Goal: Transaction & Acquisition: Purchase product/service

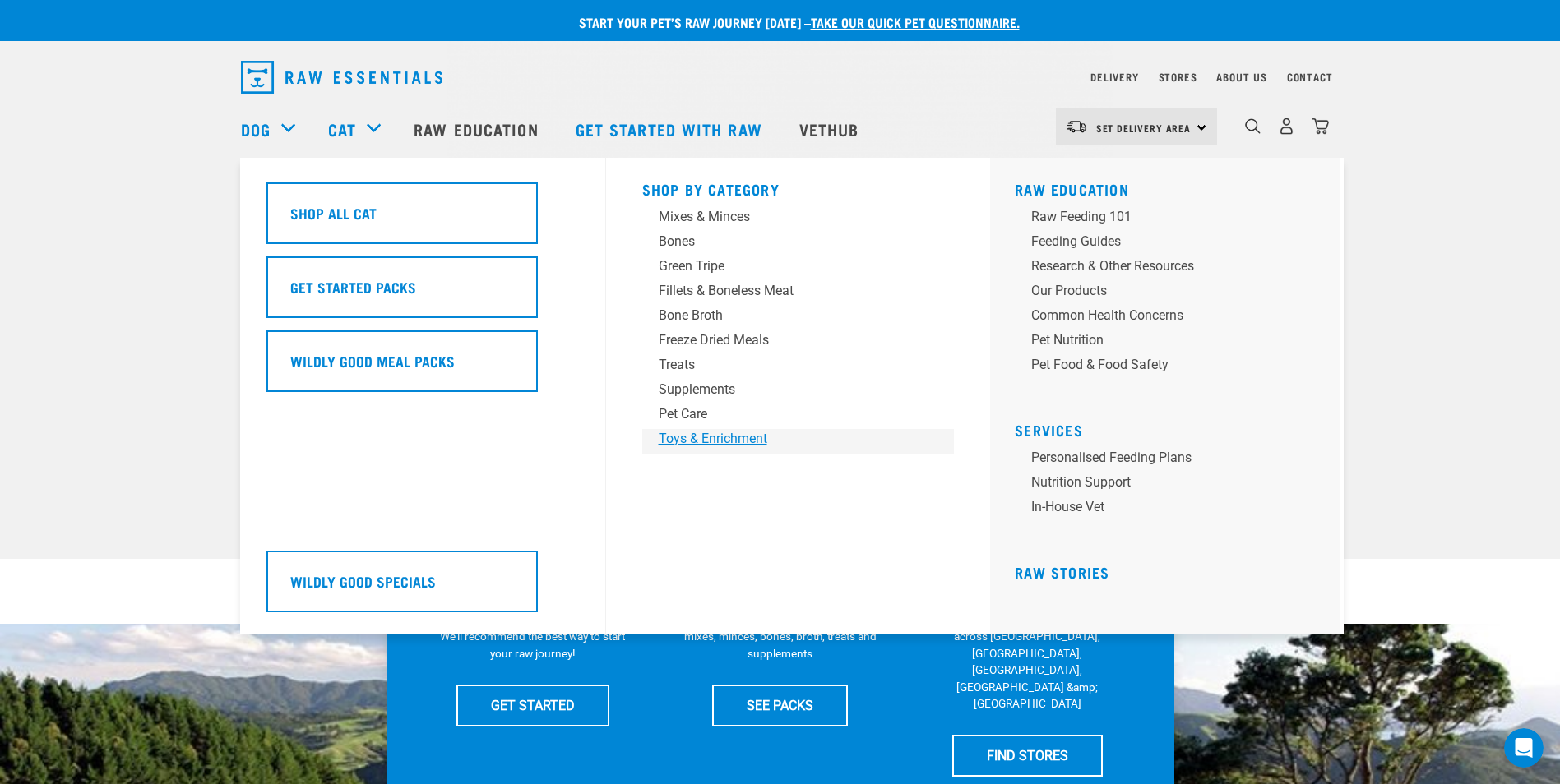
click at [754, 439] on div "Toys & Enrichment" at bounding box center [786, 439] width 257 height 20
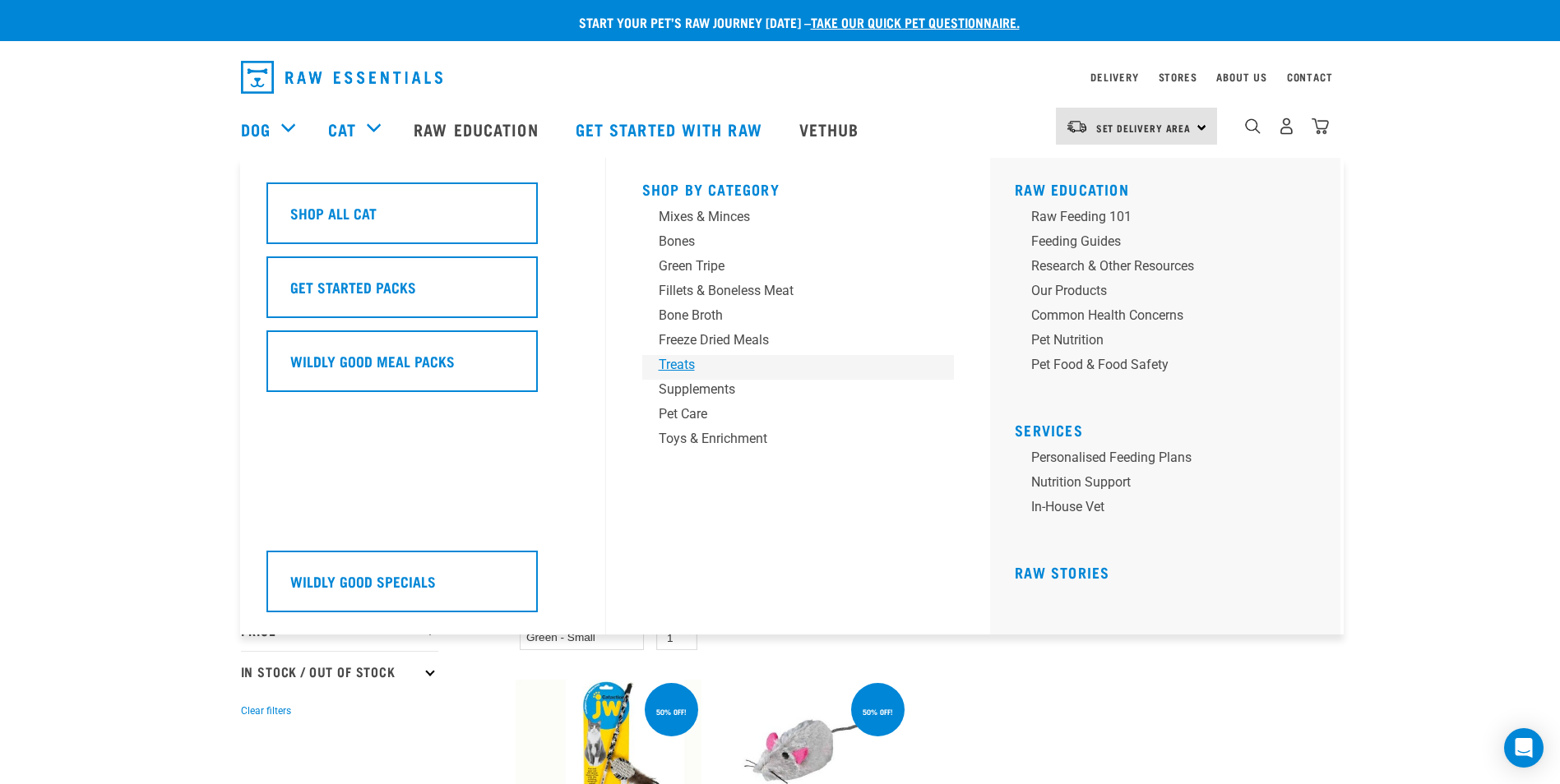
click at [686, 367] on div "Treats" at bounding box center [786, 364] width 257 height 20
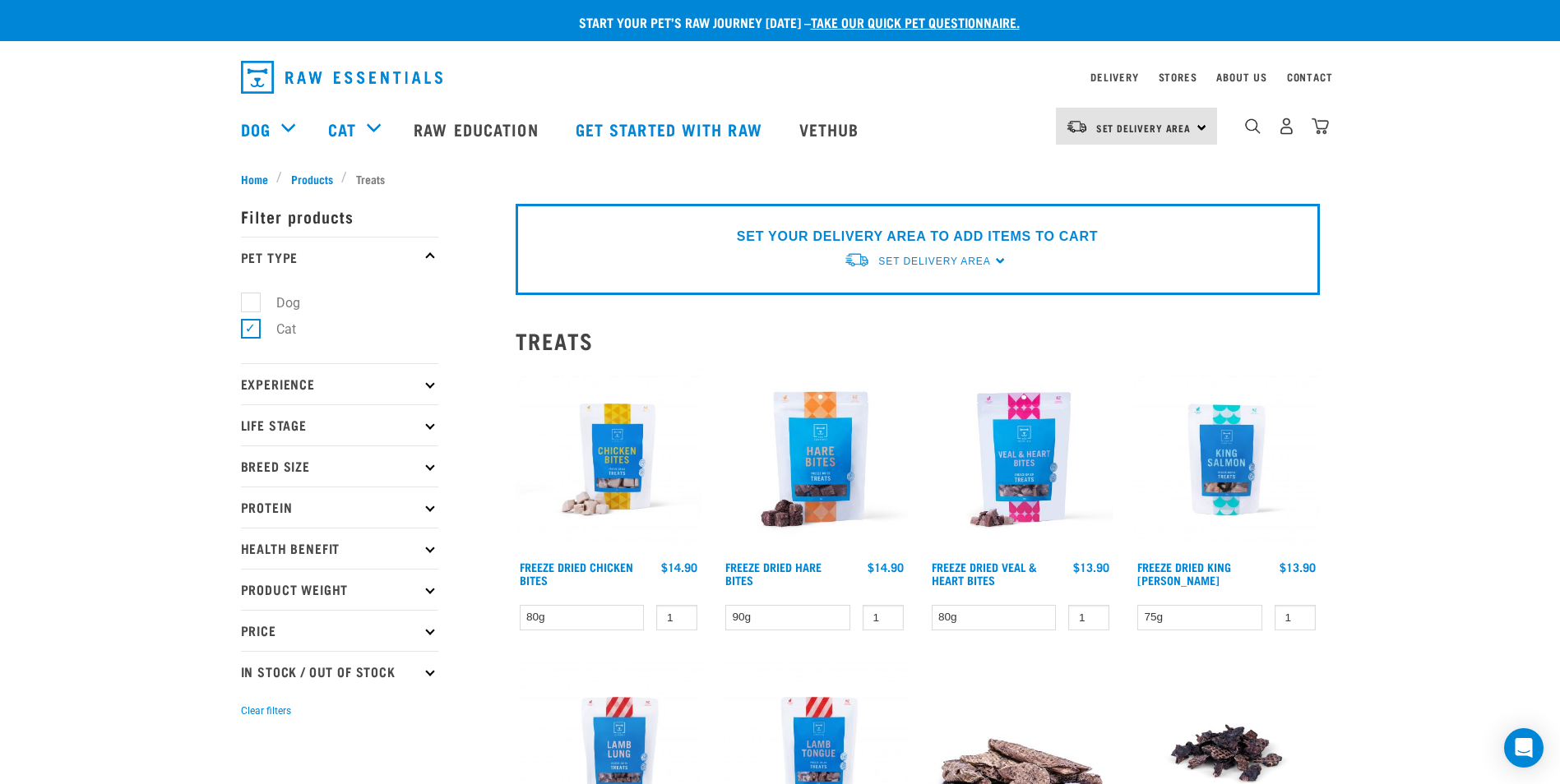
click at [383, 377] on p "Experience" at bounding box center [339, 383] width 197 height 41
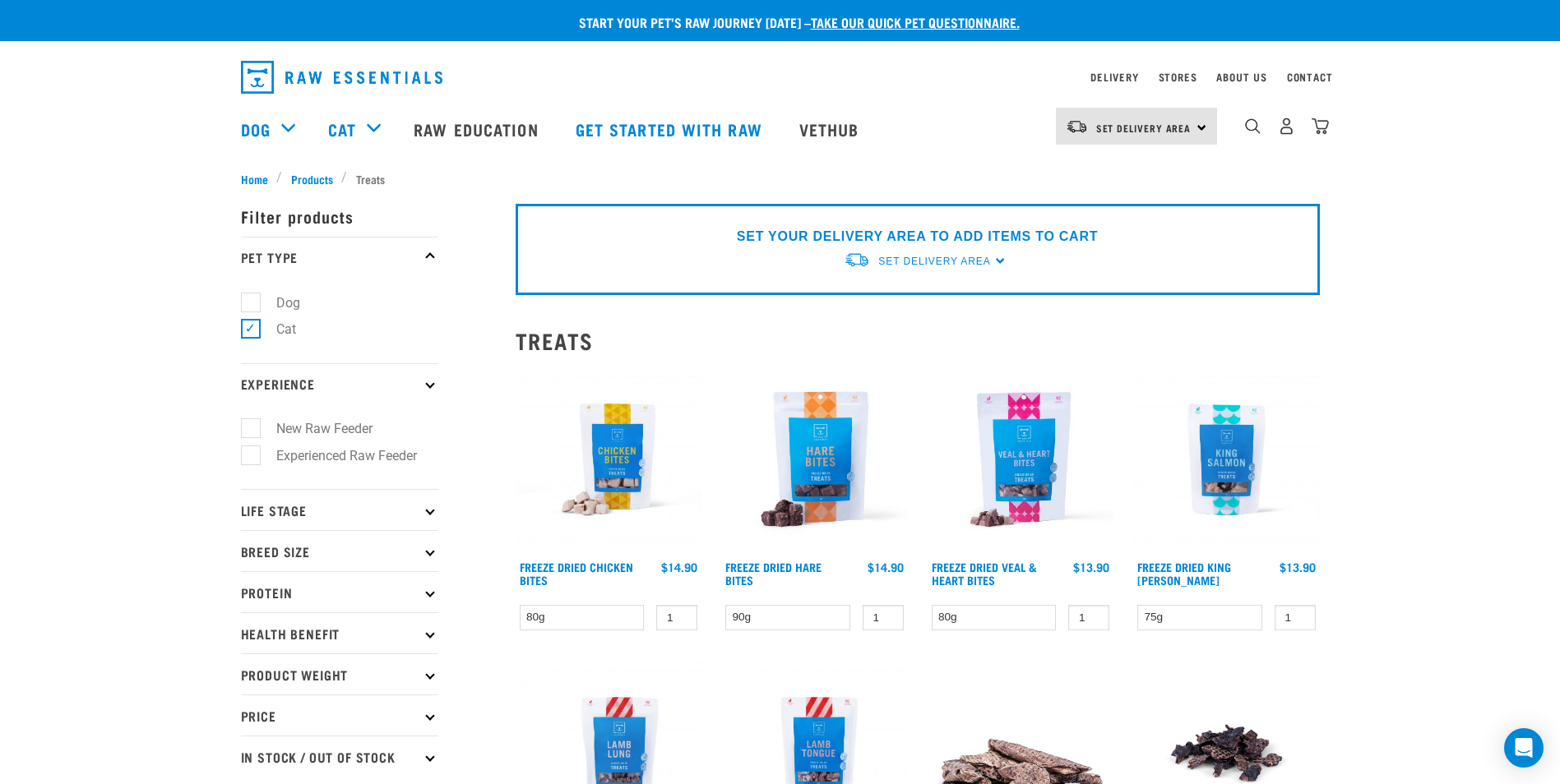
click at [383, 377] on p "Experience" at bounding box center [339, 383] width 197 height 41
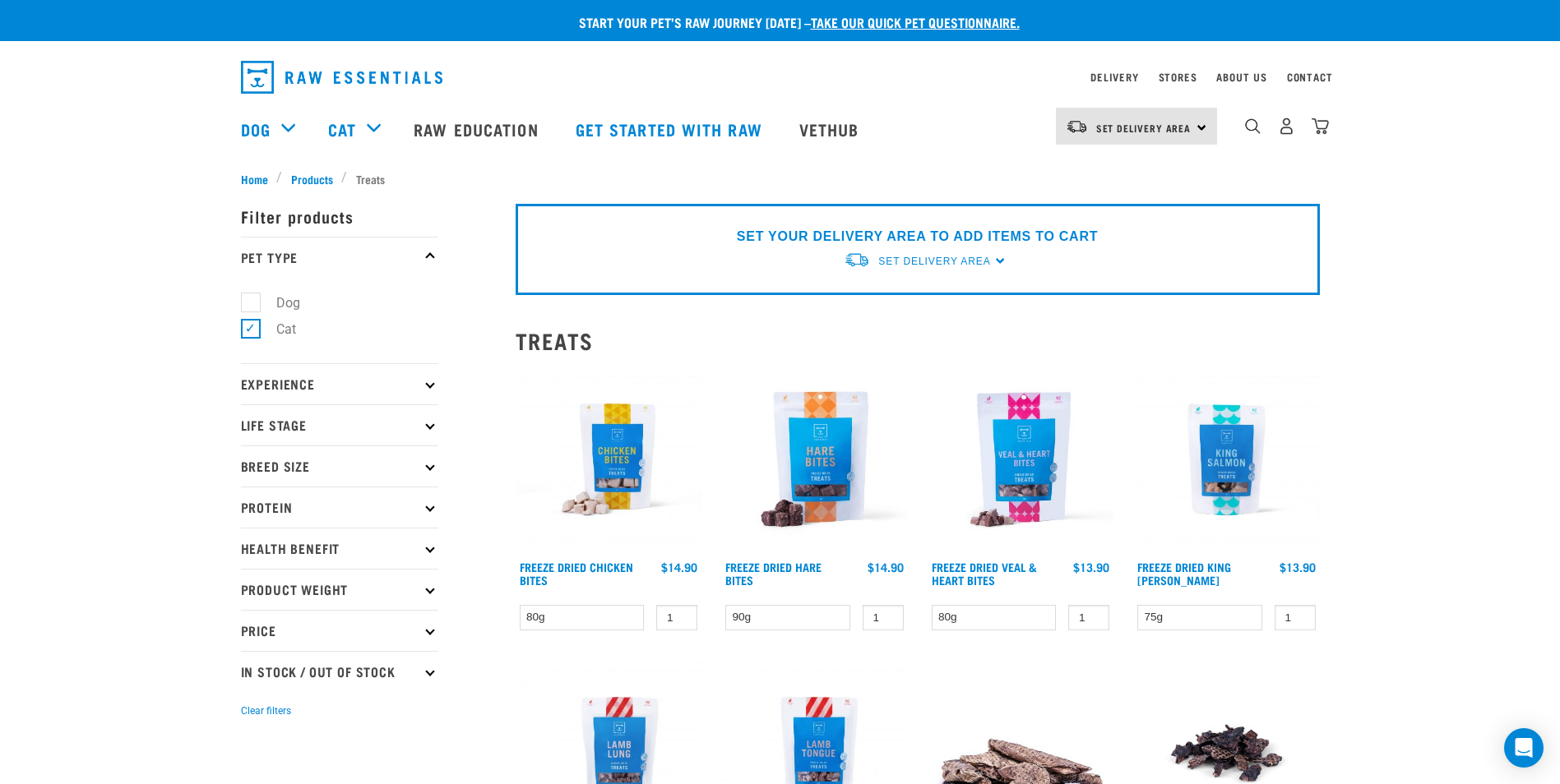
click at [380, 428] on p "Life Stage" at bounding box center [339, 424] width 197 height 41
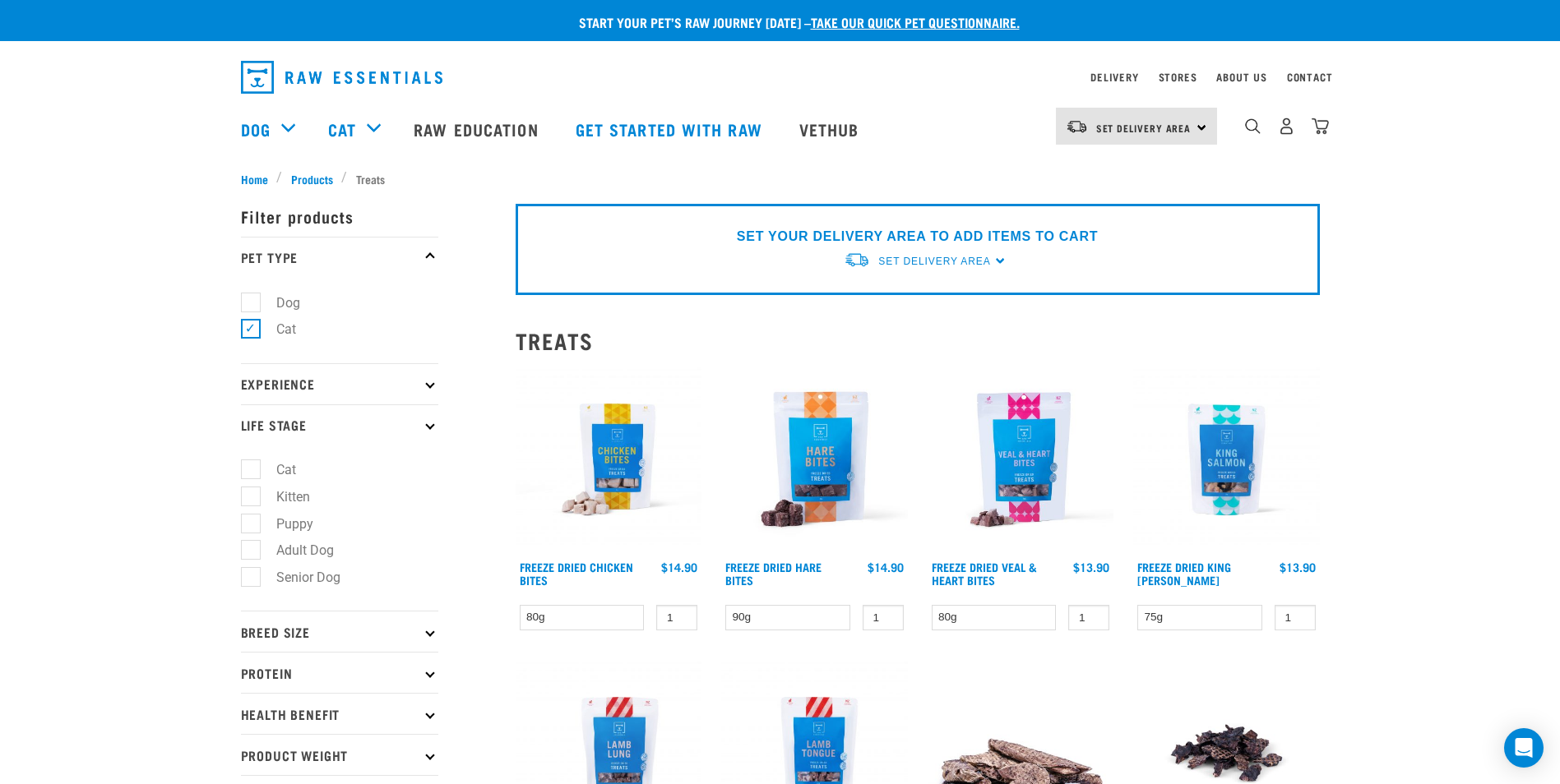
click at [250, 477] on label "Cat" at bounding box center [276, 470] width 53 height 21
click at [250, 473] on input "Cat" at bounding box center [246, 467] width 10 height 10
checkbox input "true"
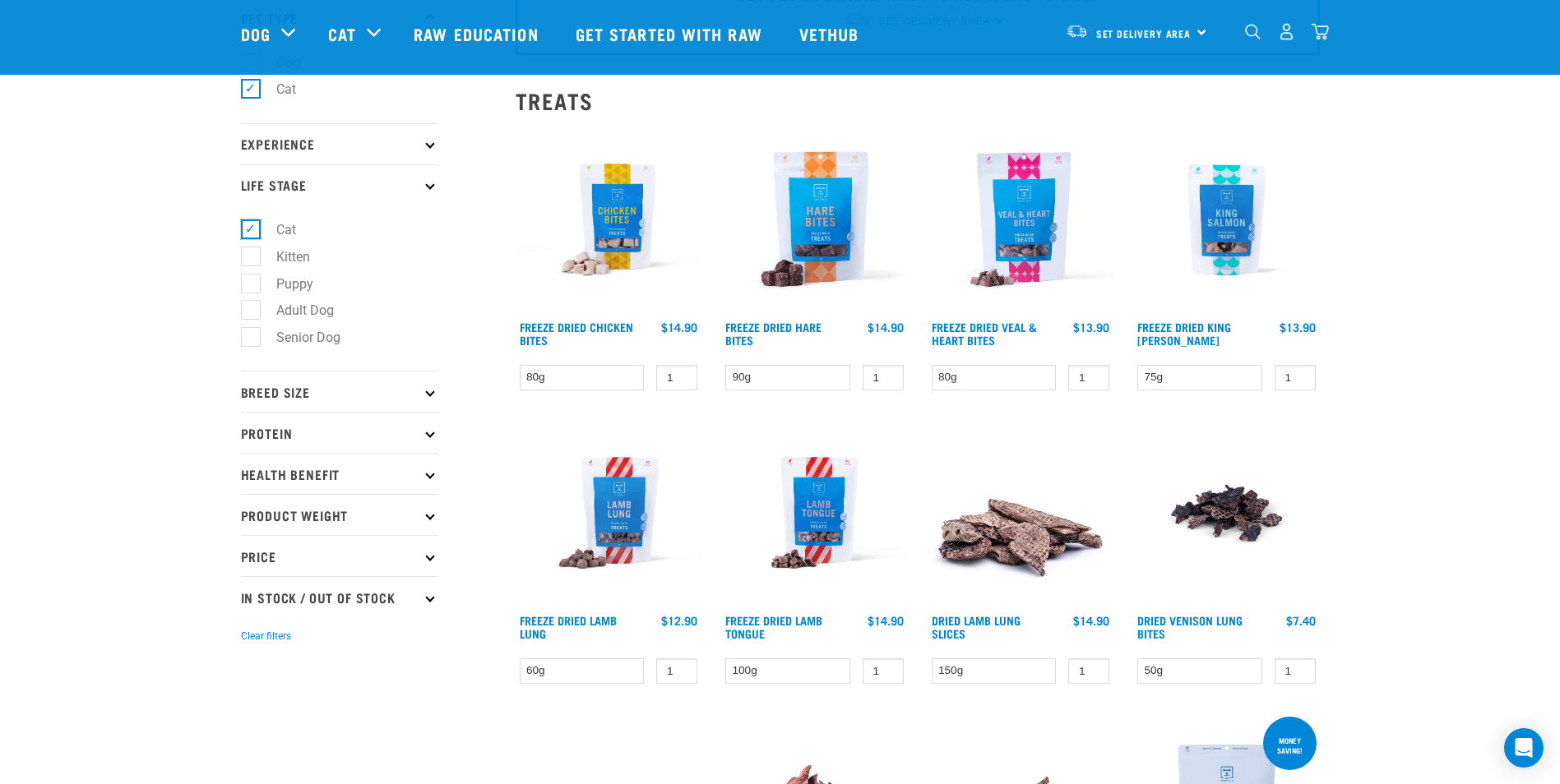
scroll to position [164, 0]
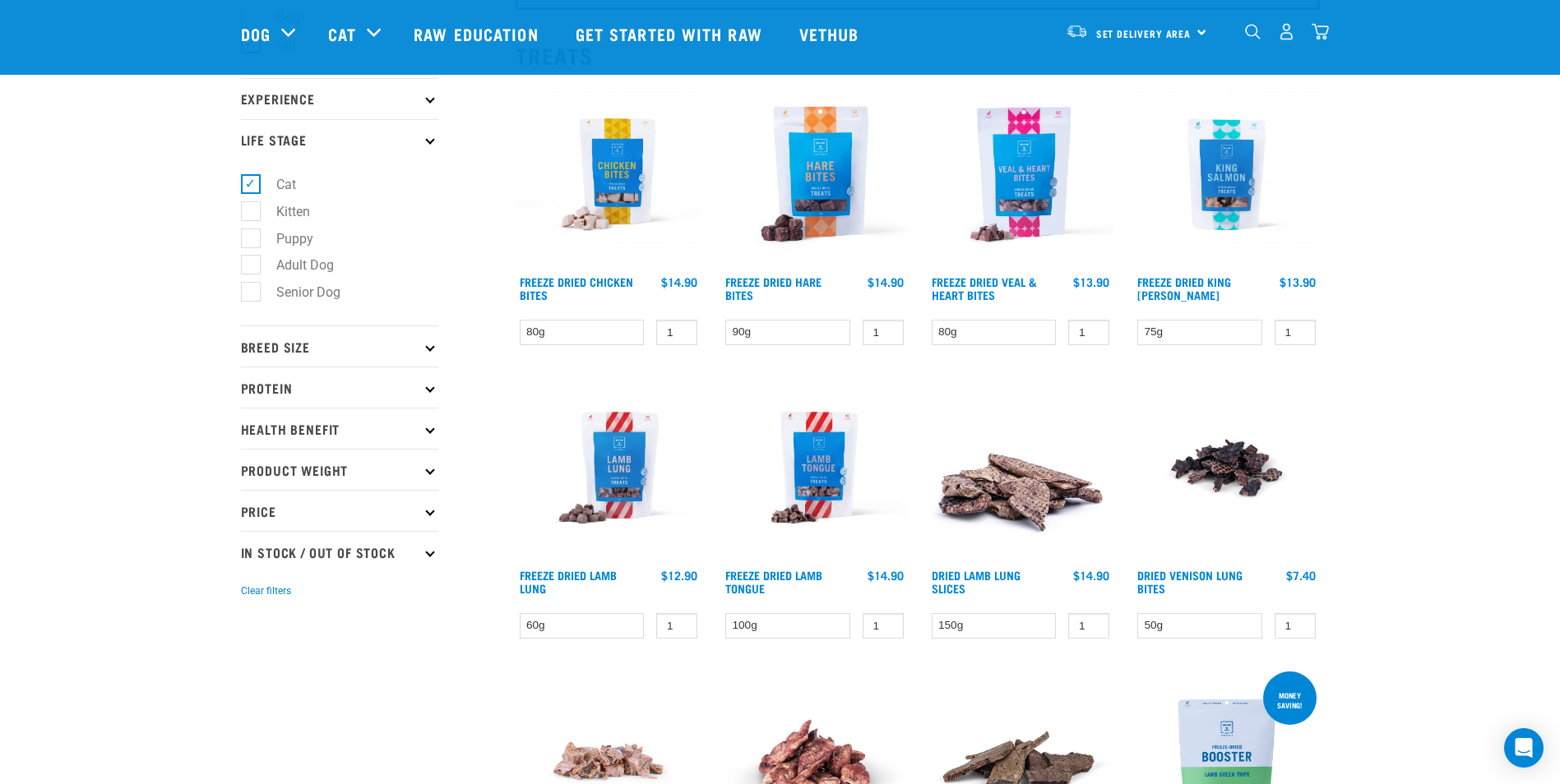
click at [390, 350] on p "Breed Size" at bounding box center [339, 345] width 197 height 41
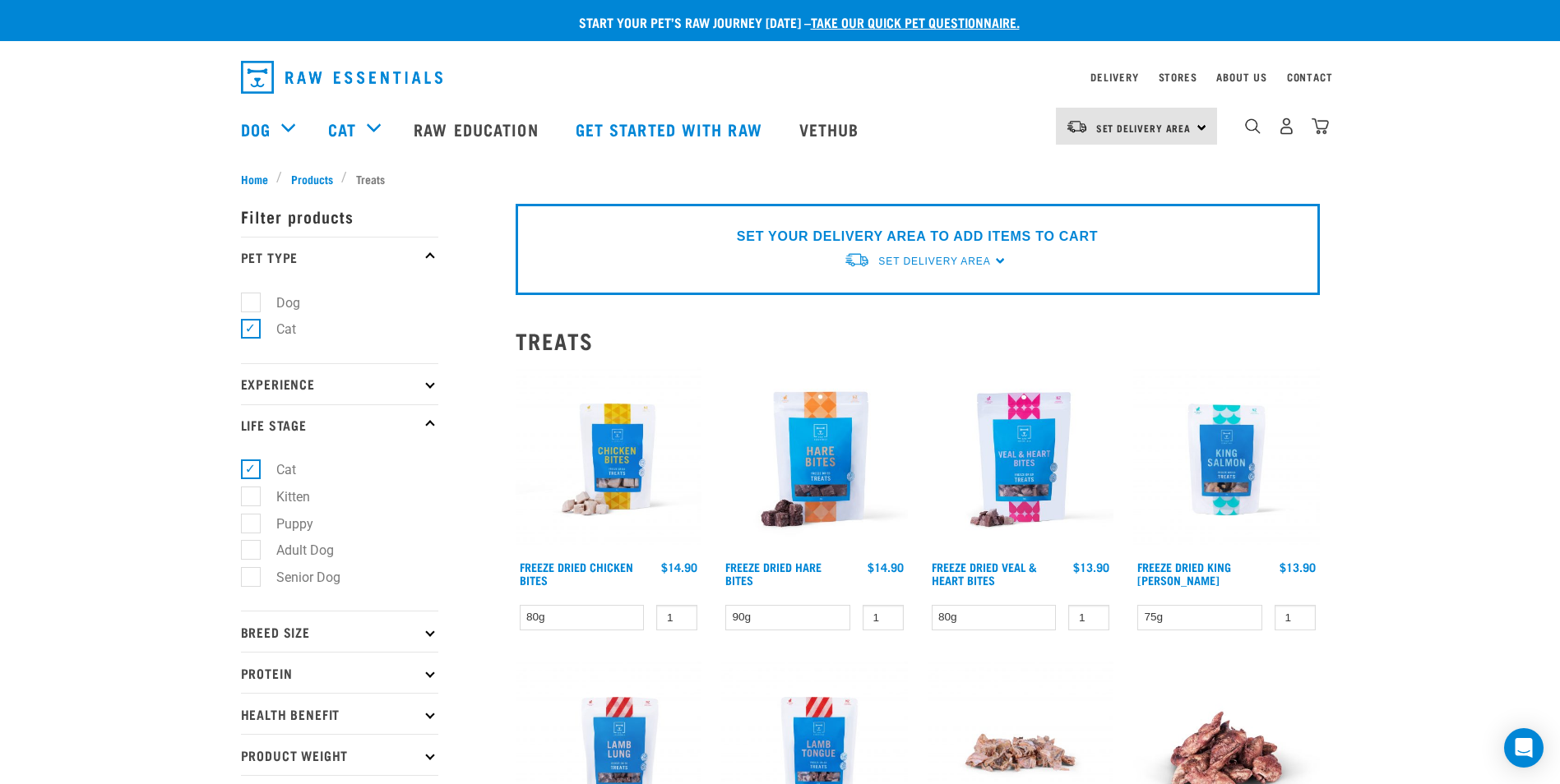
click at [350, 639] on p "Breed Size" at bounding box center [339, 631] width 197 height 41
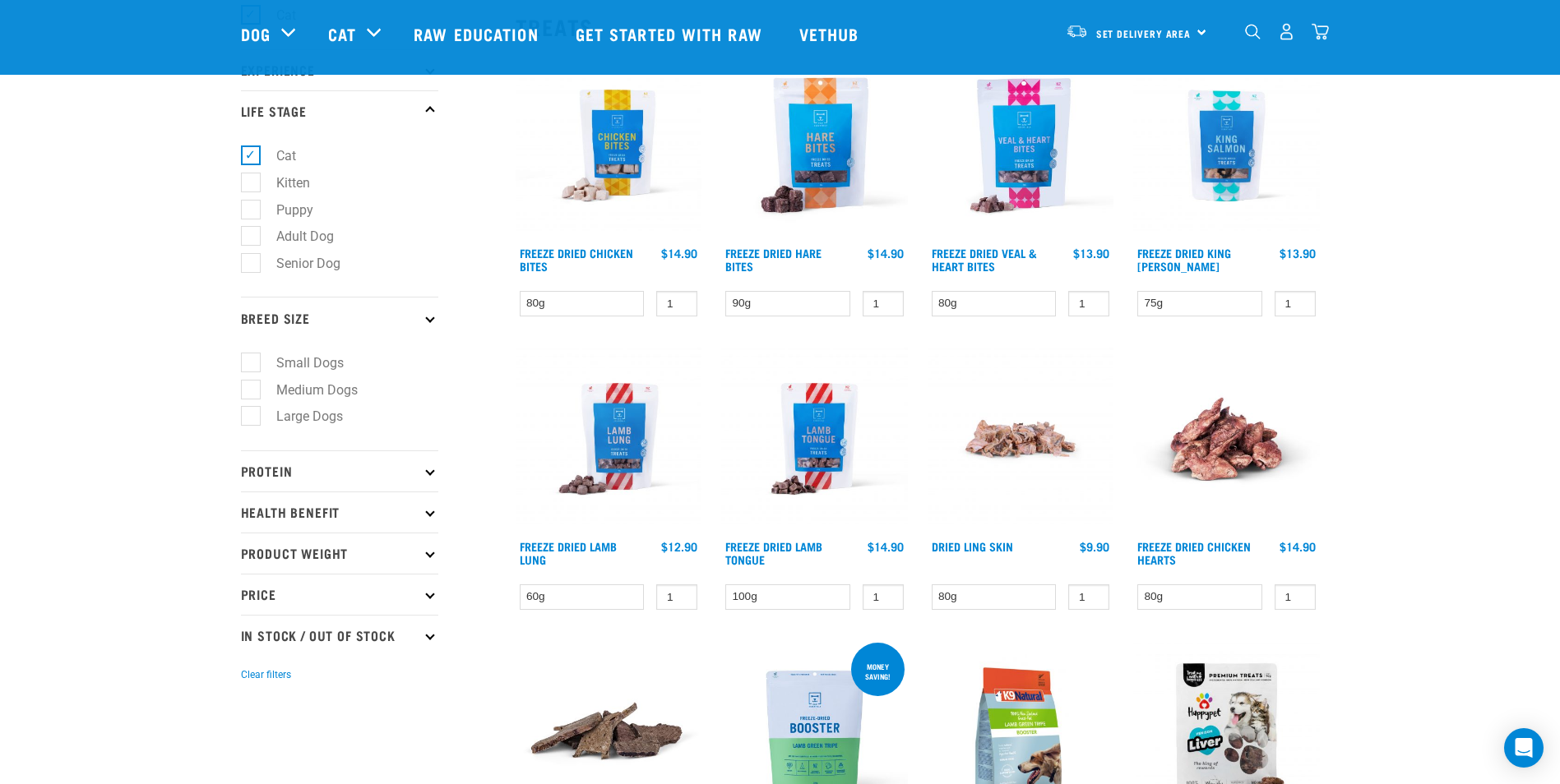
scroll to position [247, 0]
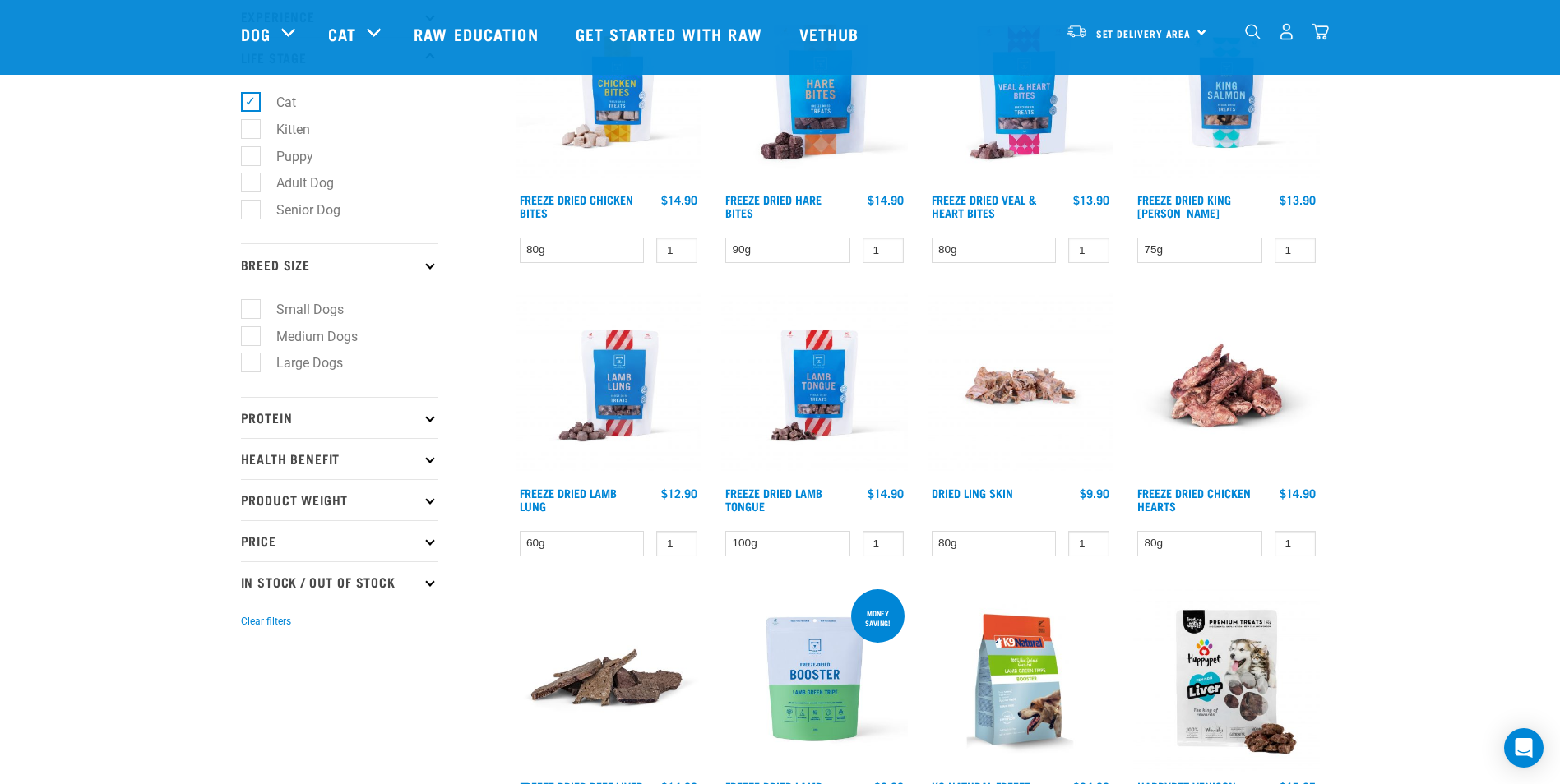
click at [349, 262] on p "Breed Size" at bounding box center [339, 263] width 197 height 41
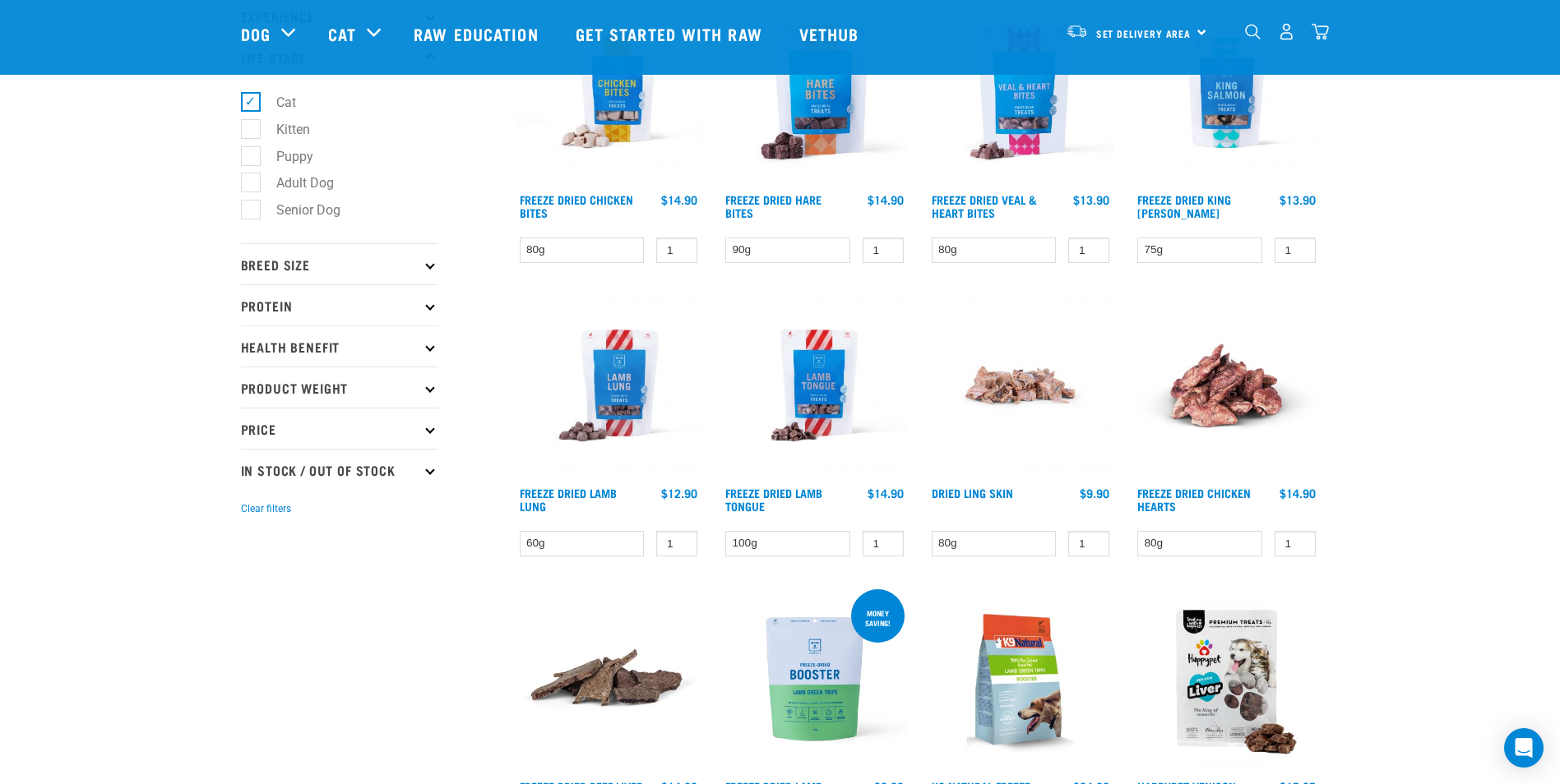
click at [395, 309] on p "Protein" at bounding box center [339, 304] width 197 height 41
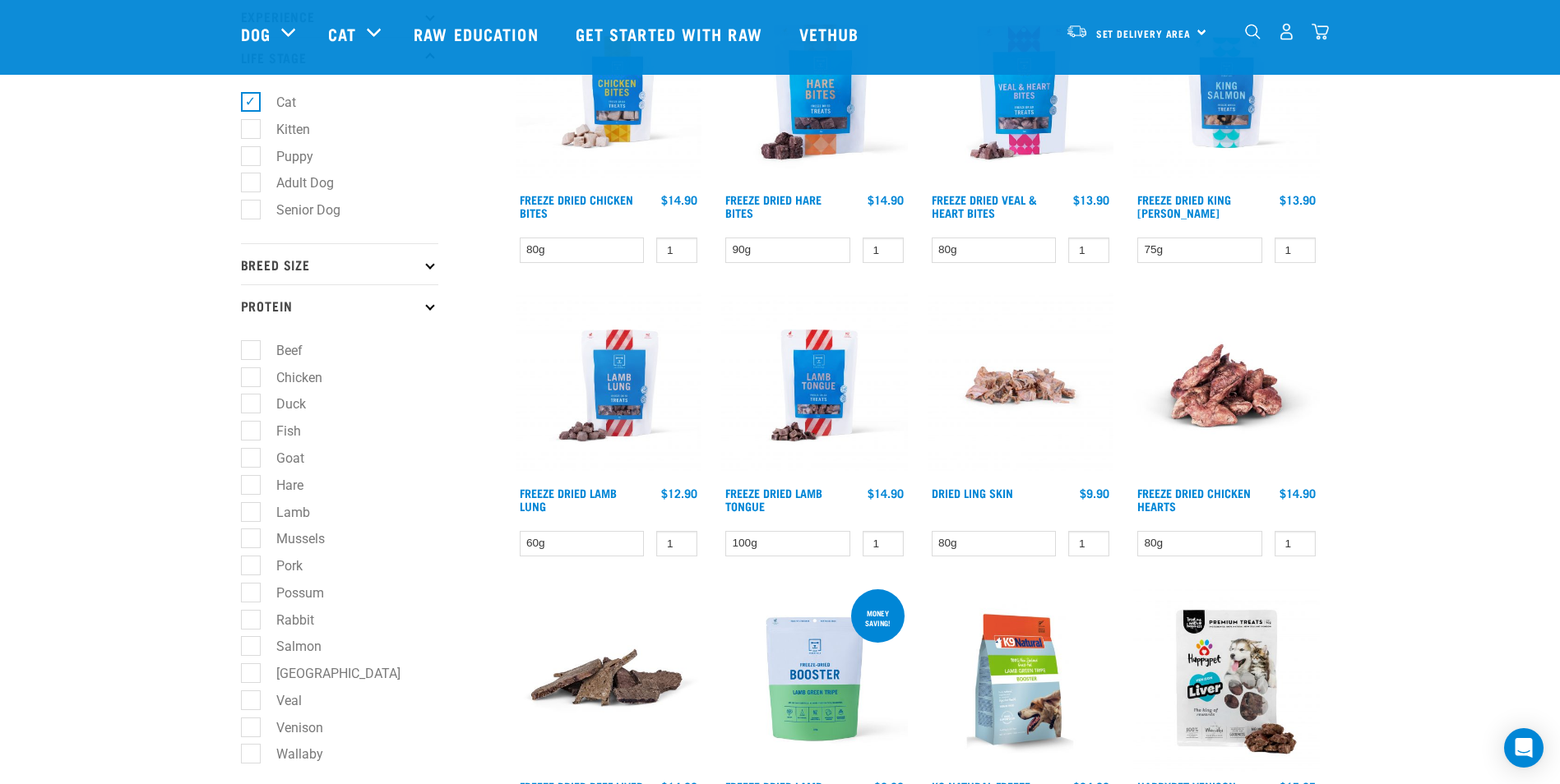
click at [396, 309] on p "Protein" at bounding box center [339, 304] width 197 height 41
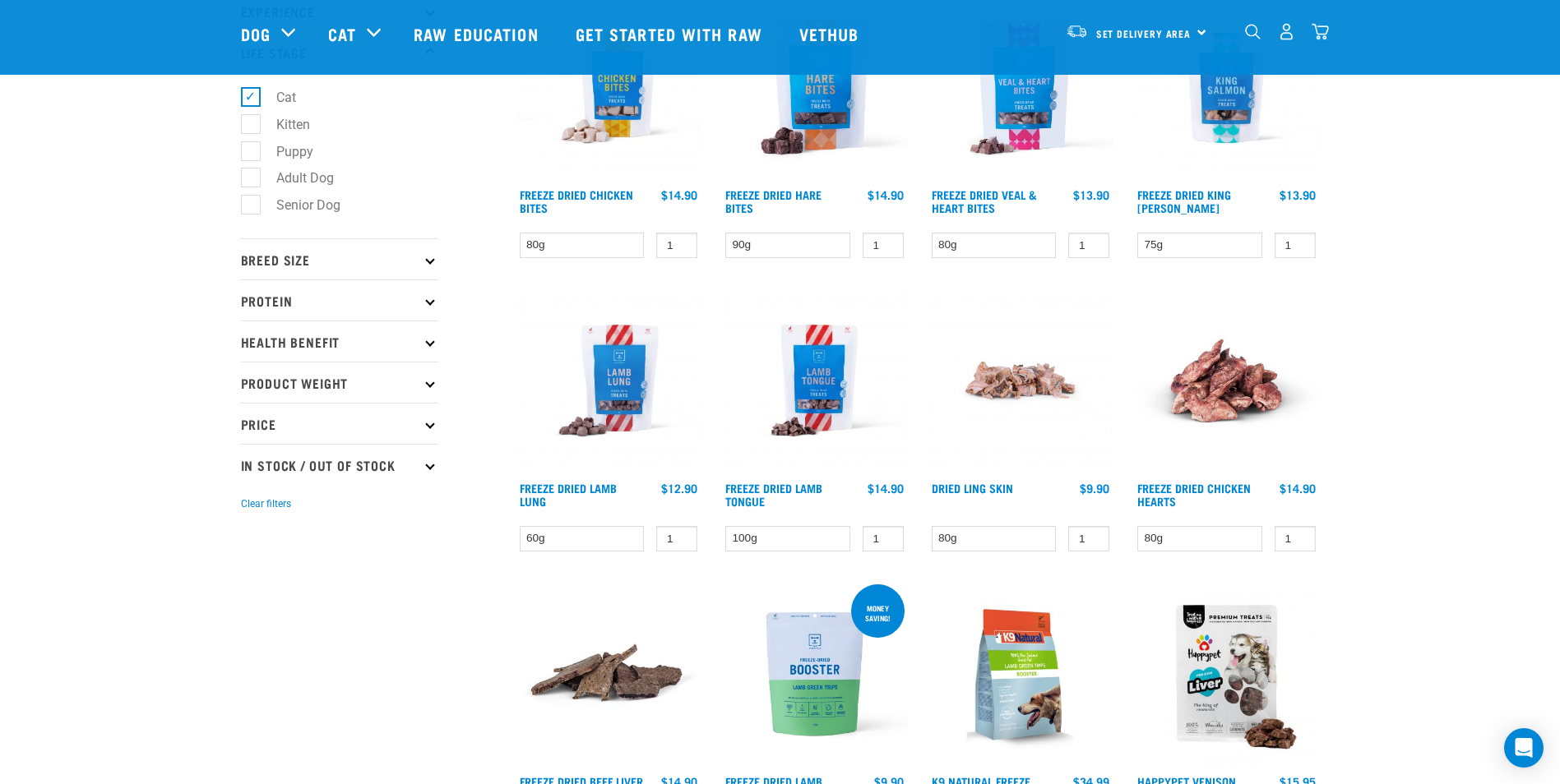
scroll to position [329, 0]
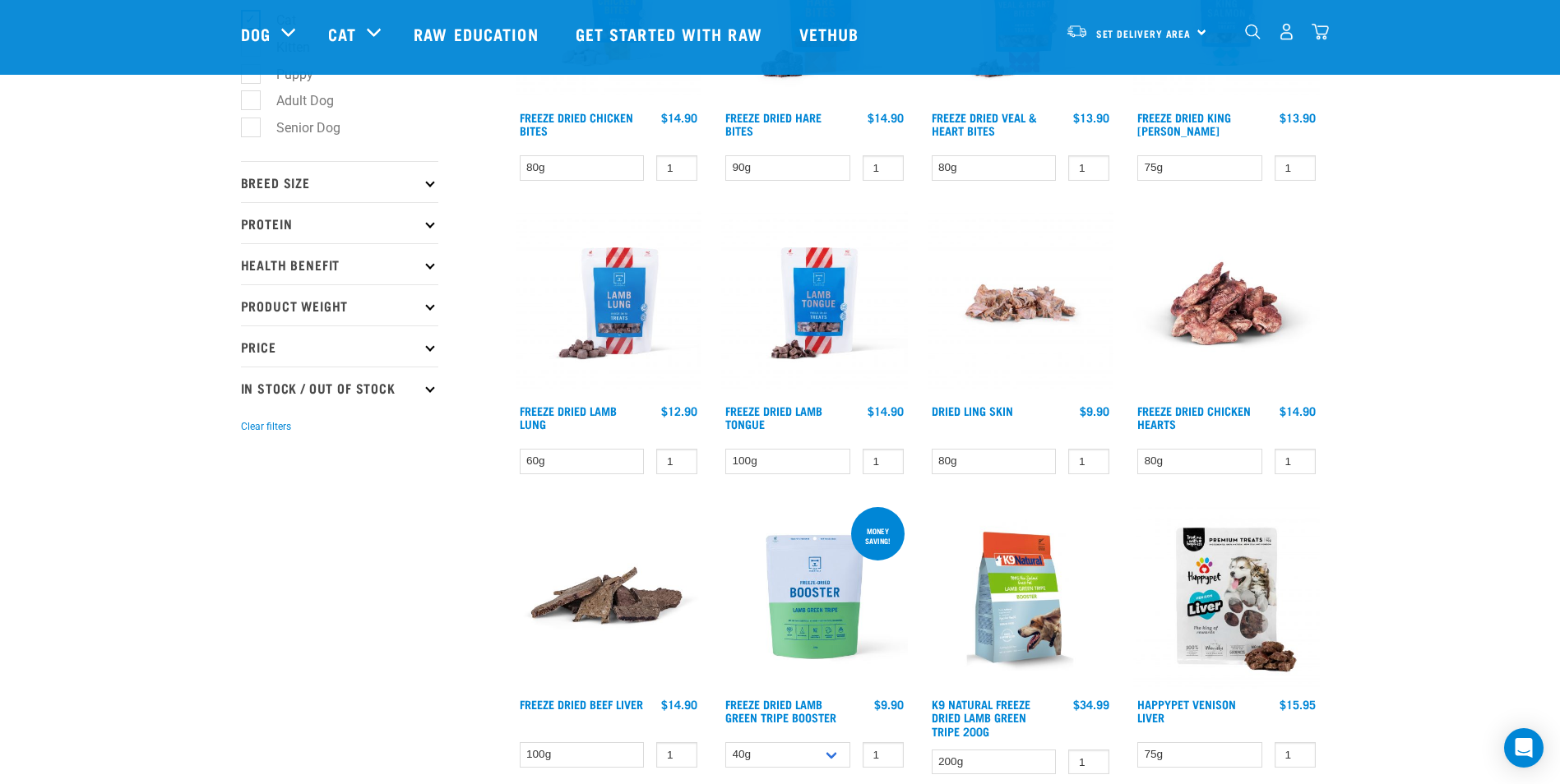
click at [330, 261] on p "Health Benefit" at bounding box center [339, 263] width 197 height 41
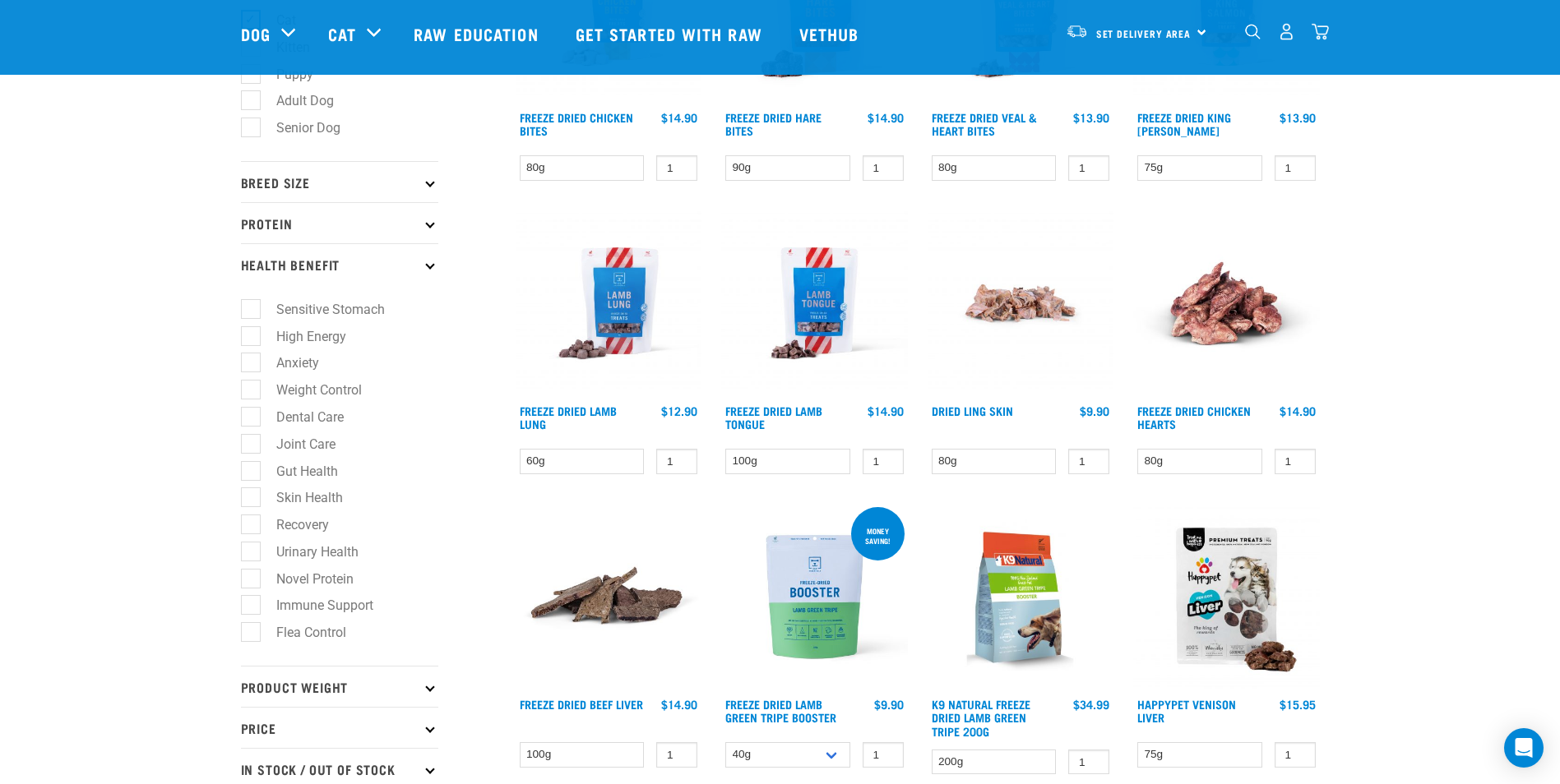
click at [261, 420] on label "Dental Care" at bounding box center [299, 417] width 100 height 21
click at [251, 419] on input "Dental Care" at bounding box center [246, 414] width 10 height 10
checkbox input "true"
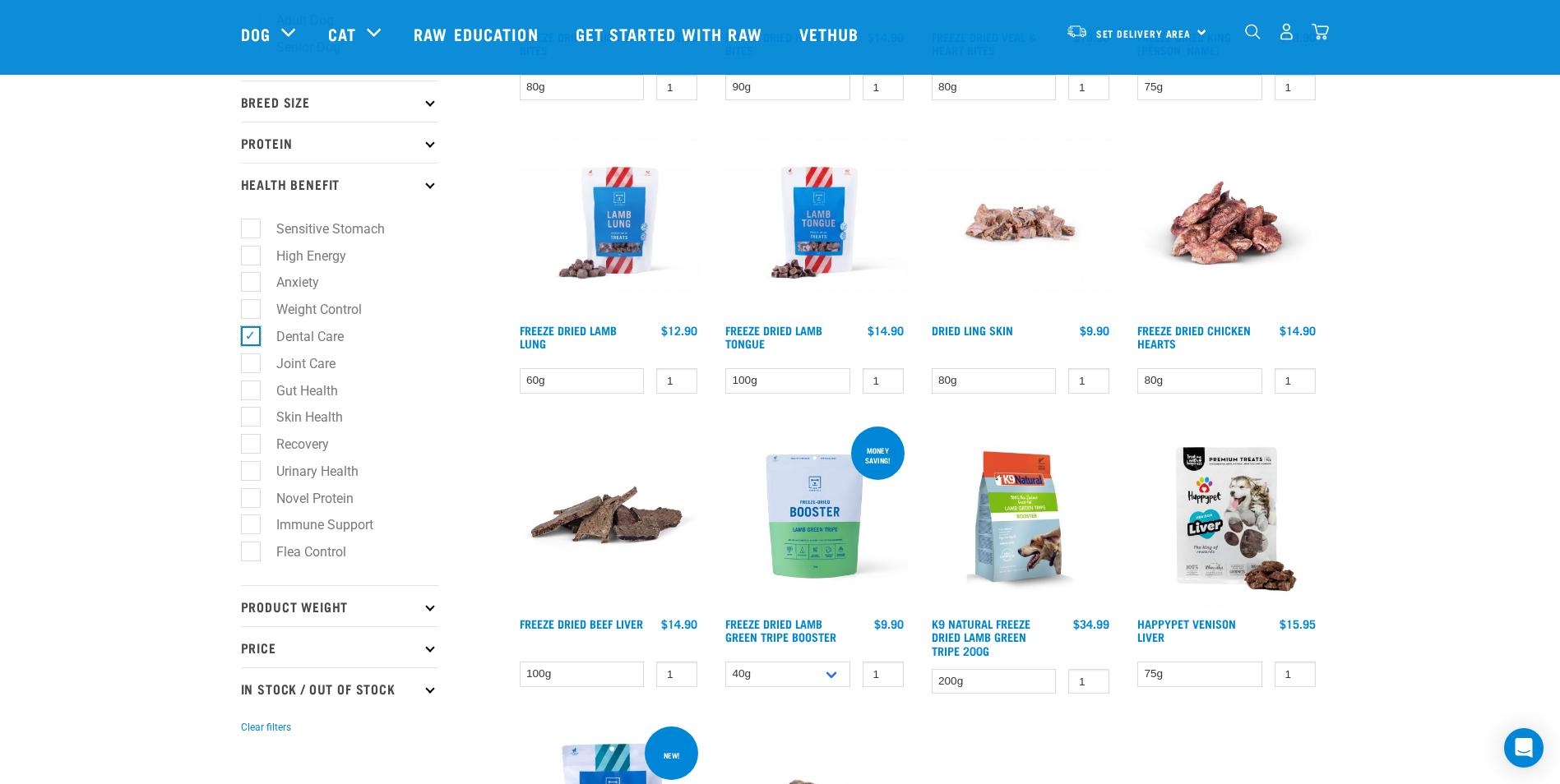
scroll to position [247, 0]
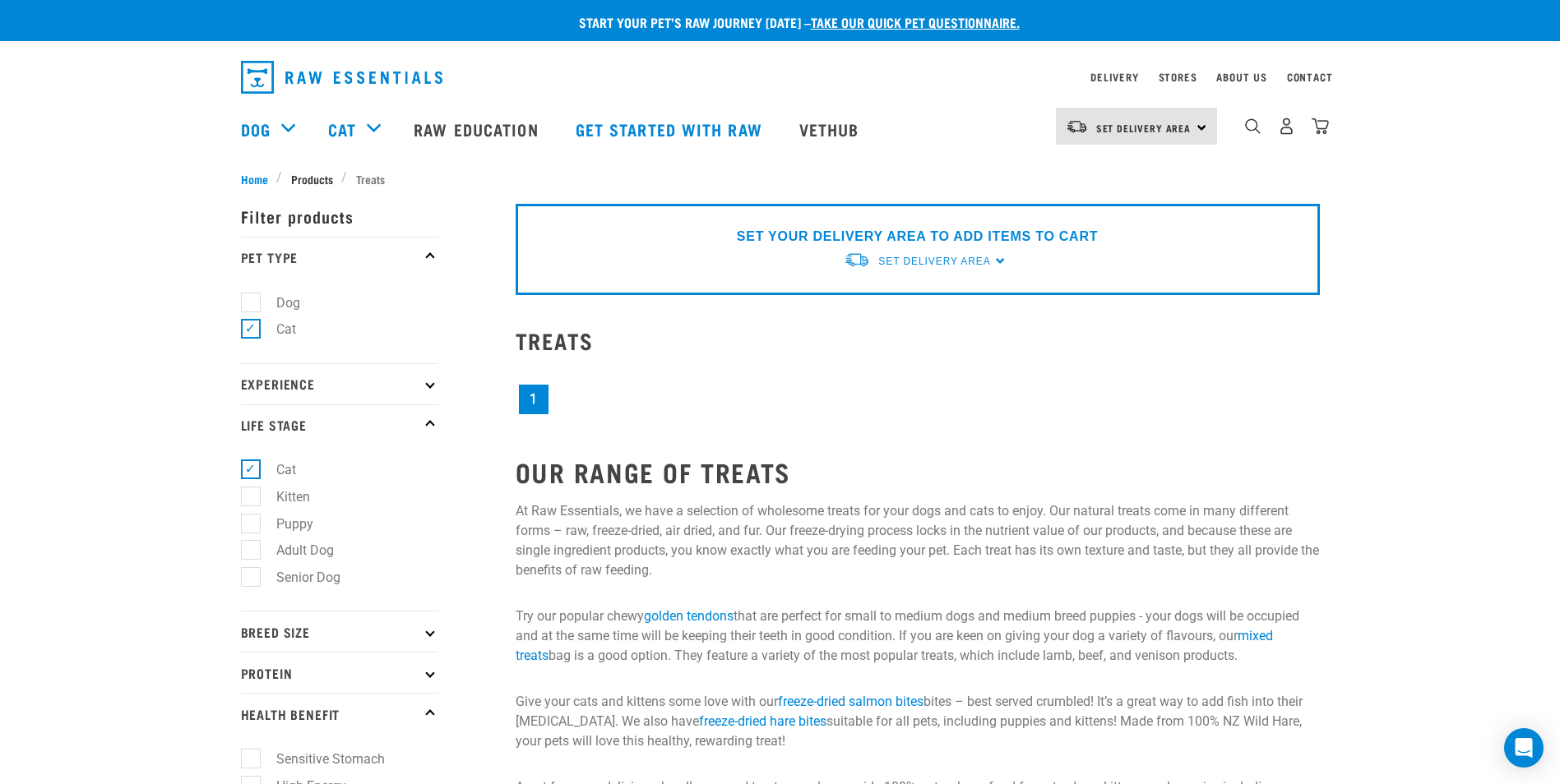
click at [304, 170] on span "Products" at bounding box center [312, 179] width 42 height 17
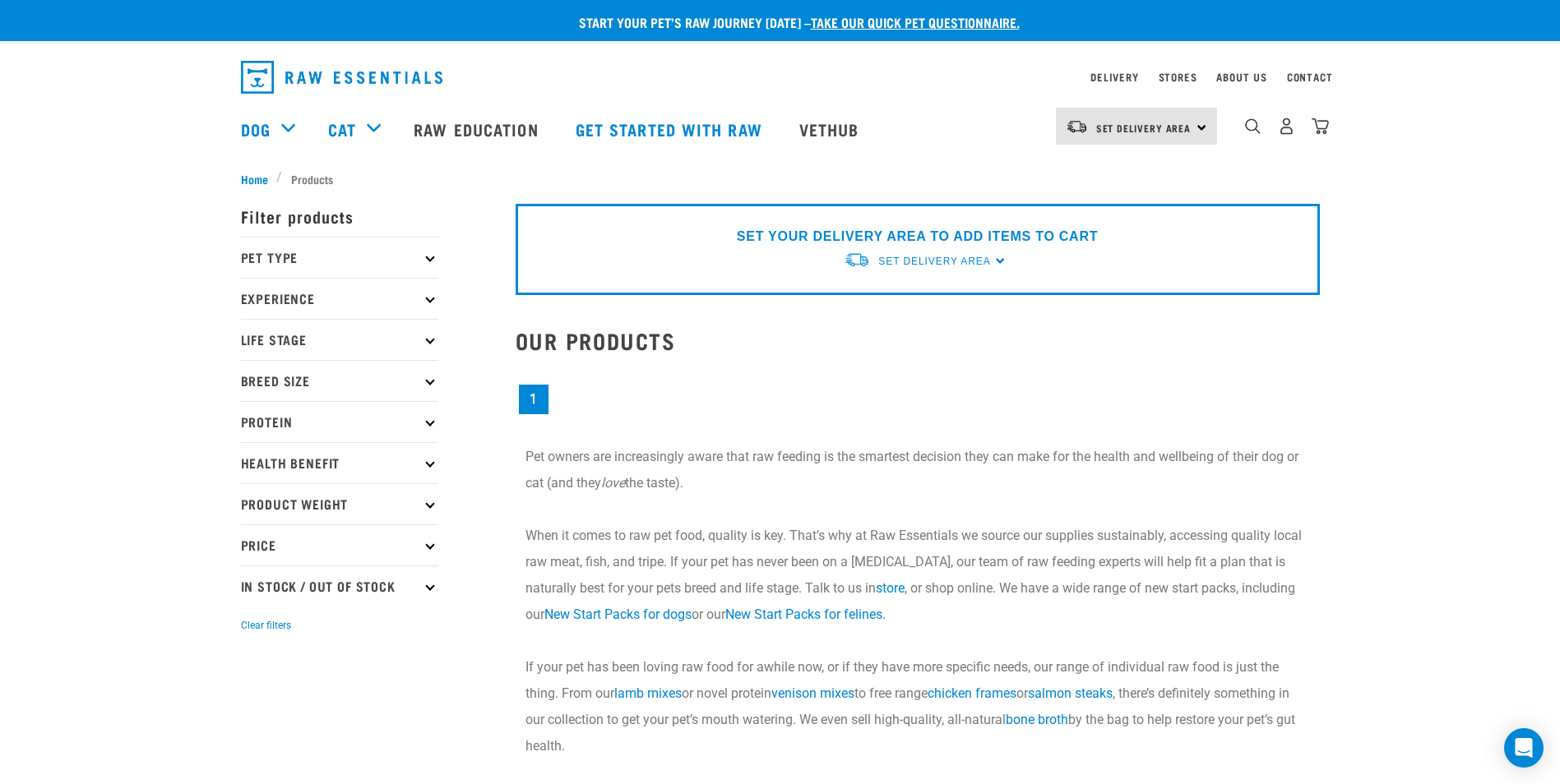
click at [377, 246] on p "Pet Type" at bounding box center [339, 256] width 197 height 41
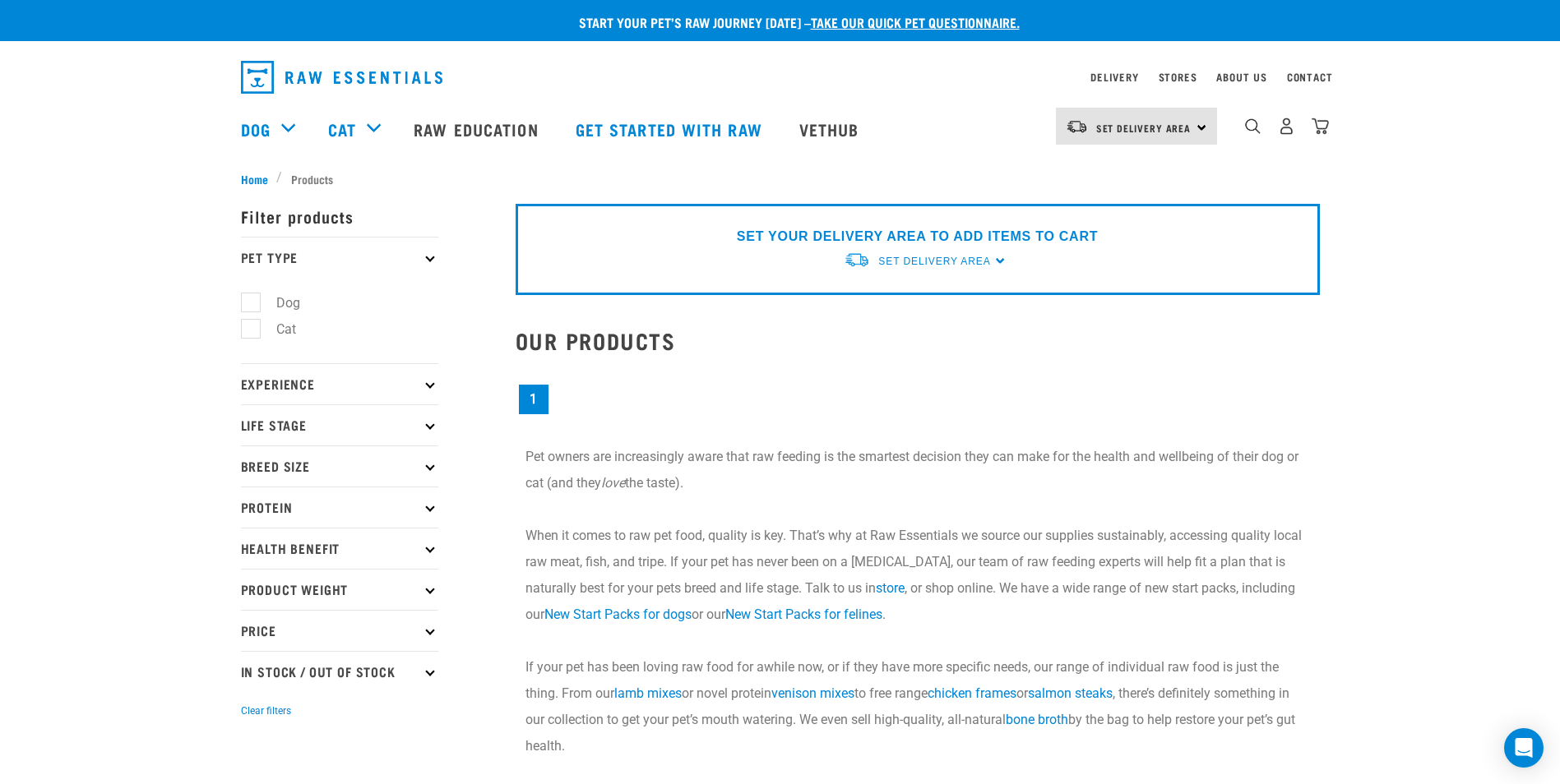
click at [260, 325] on label "Cat" at bounding box center [276, 329] width 53 height 21
click at [251, 325] on input "Cat" at bounding box center [246, 327] width 10 height 10
checkbox input "true"
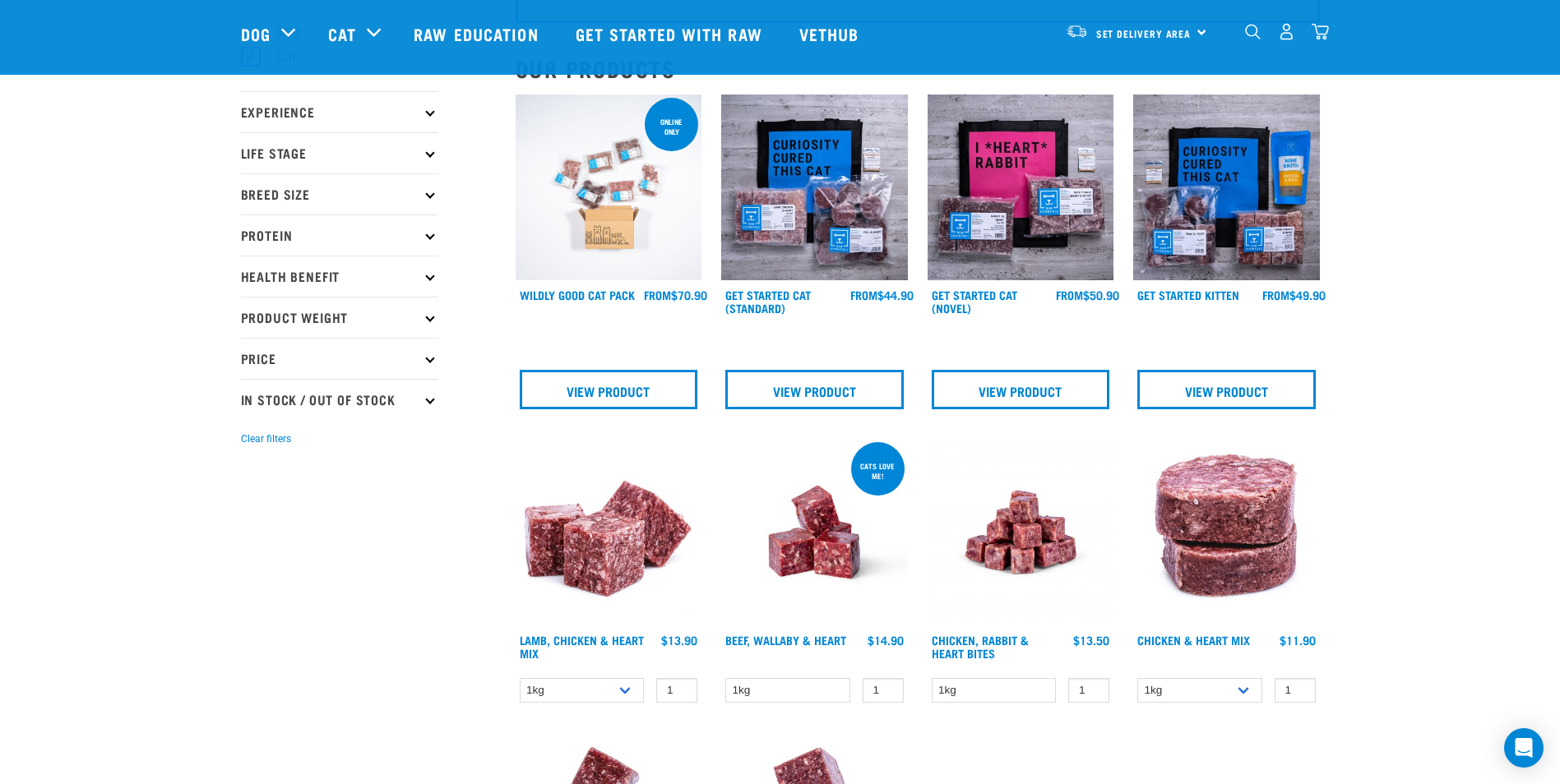
scroll to position [164, 0]
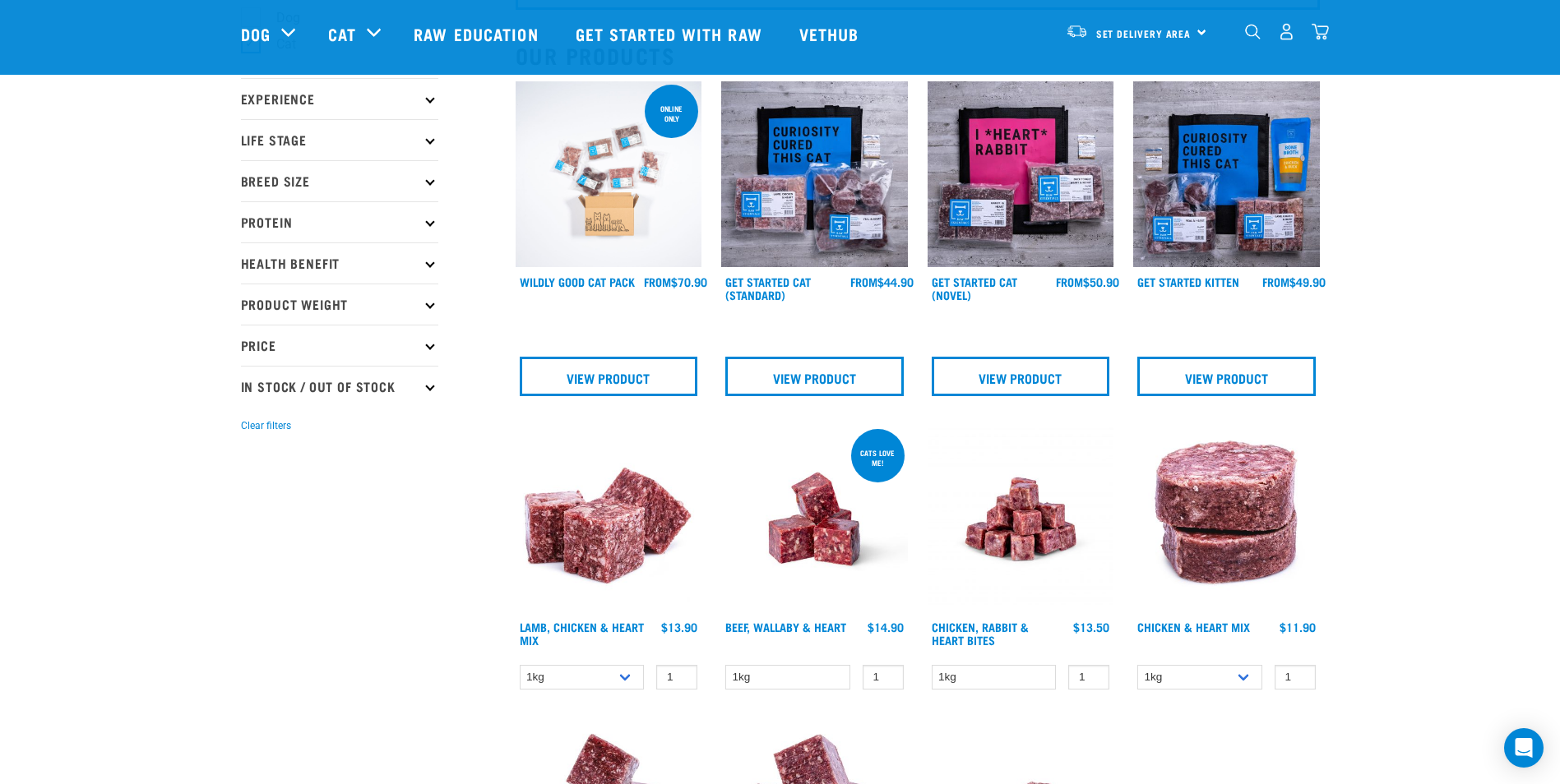
click at [351, 261] on p "Health Benefit" at bounding box center [339, 262] width 197 height 41
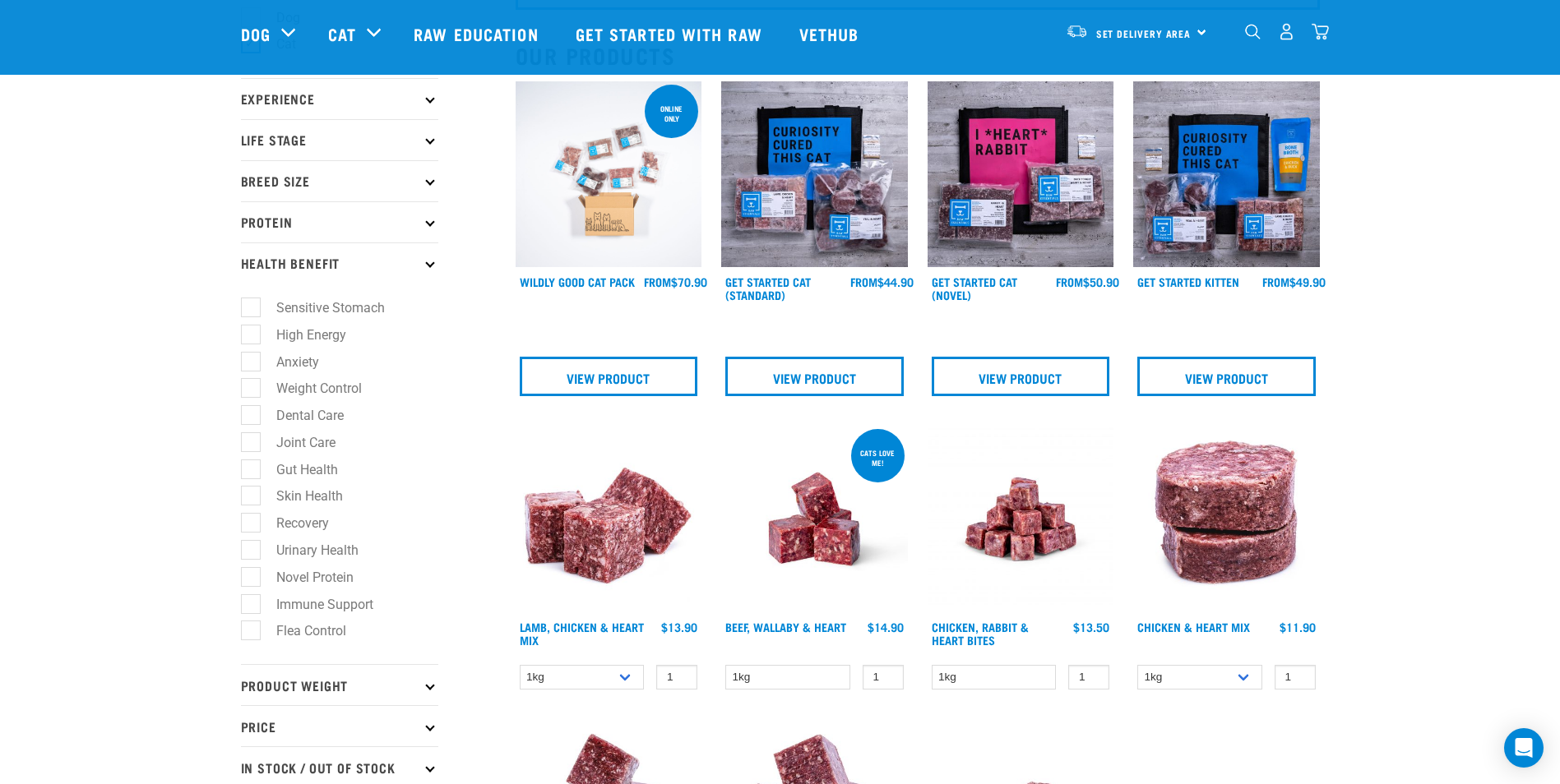
click at [250, 415] on label "Dental Care" at bounding box center [299, 415] width 100 height 21
click at [243, 415] on input "Dental Care" at bounding box center [246, 413] width 10 height 10
checkbox input "true"
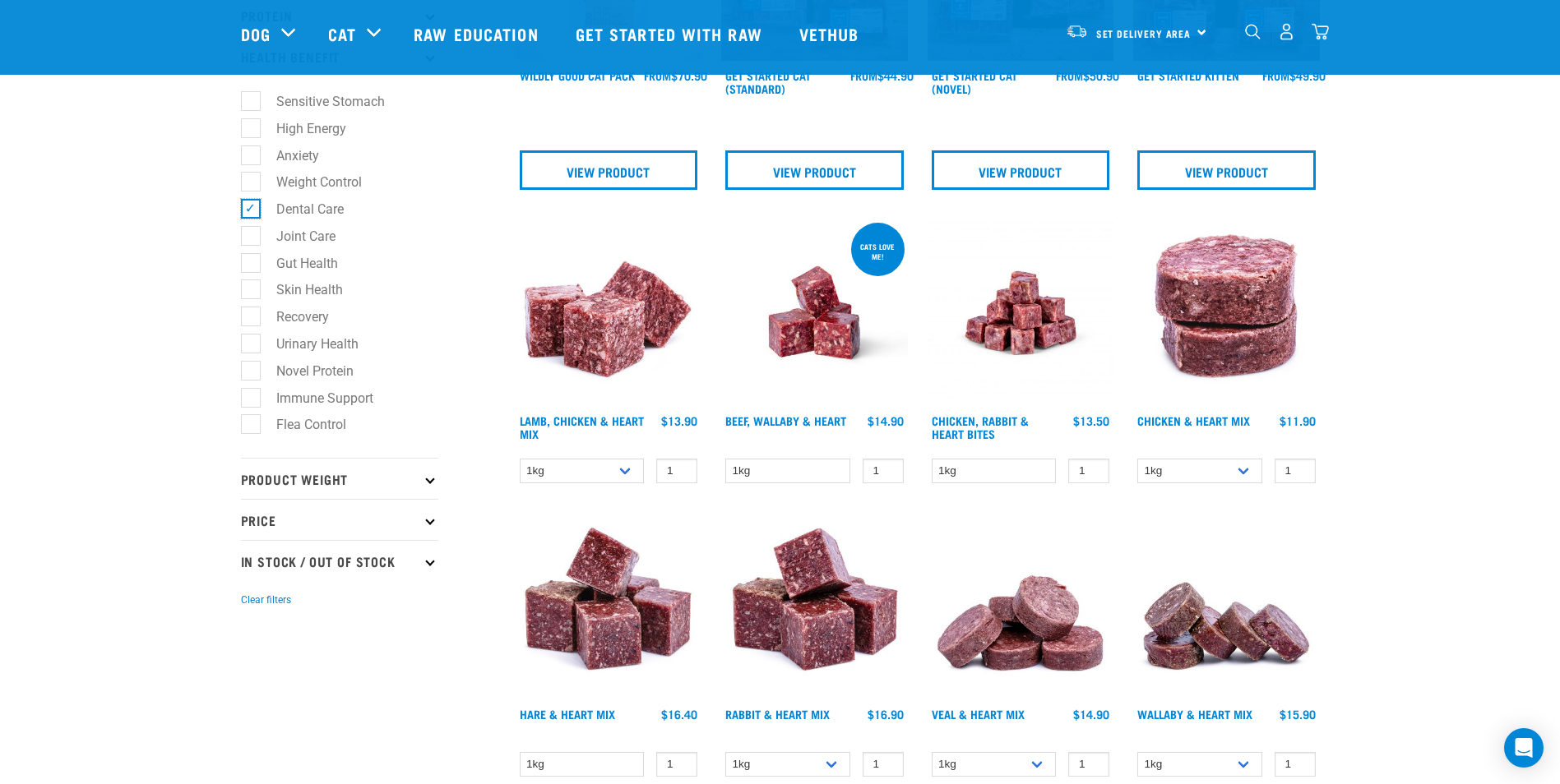
scroll to position [411, 0]
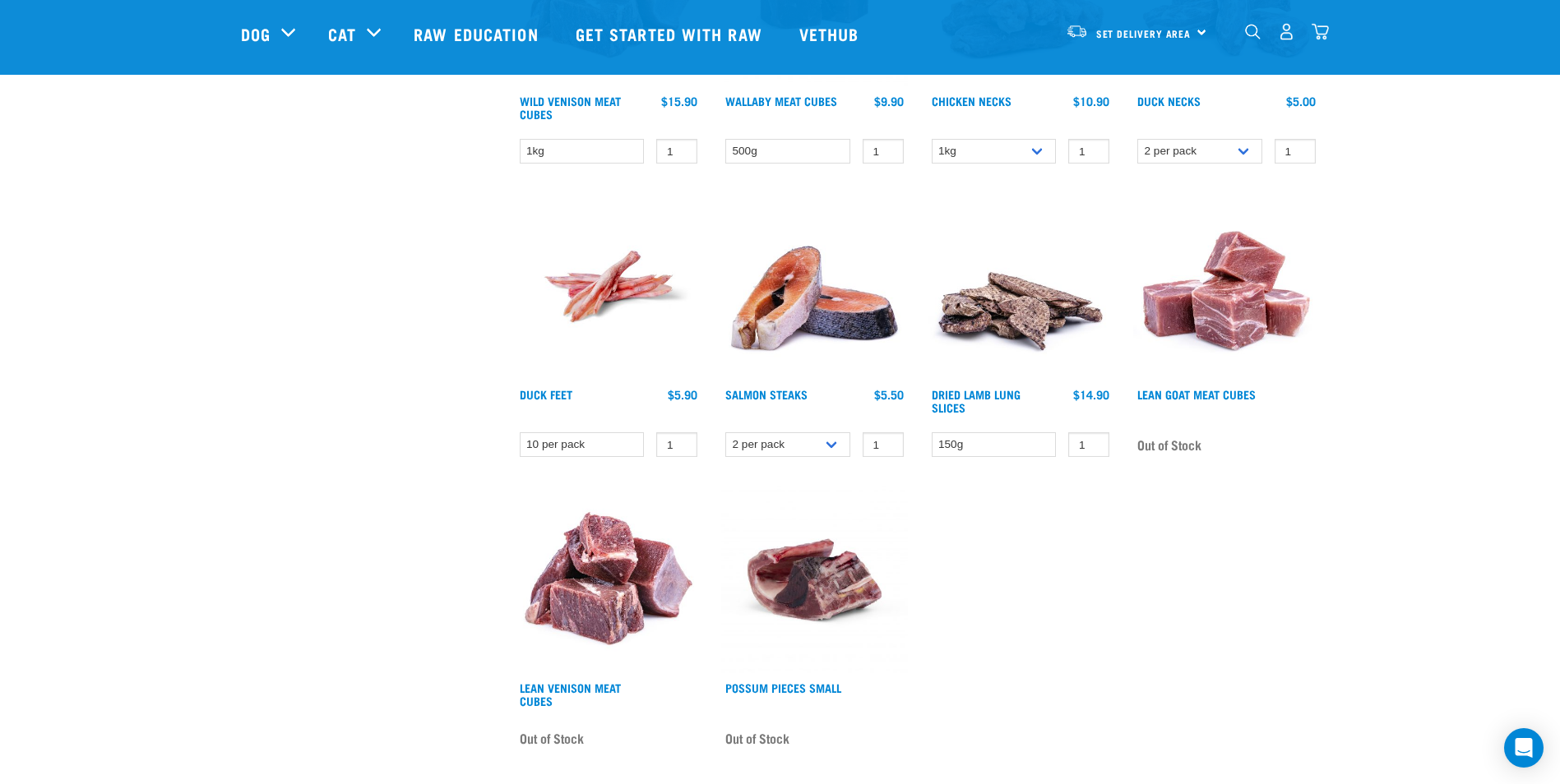
scroll to position [1151, 0]
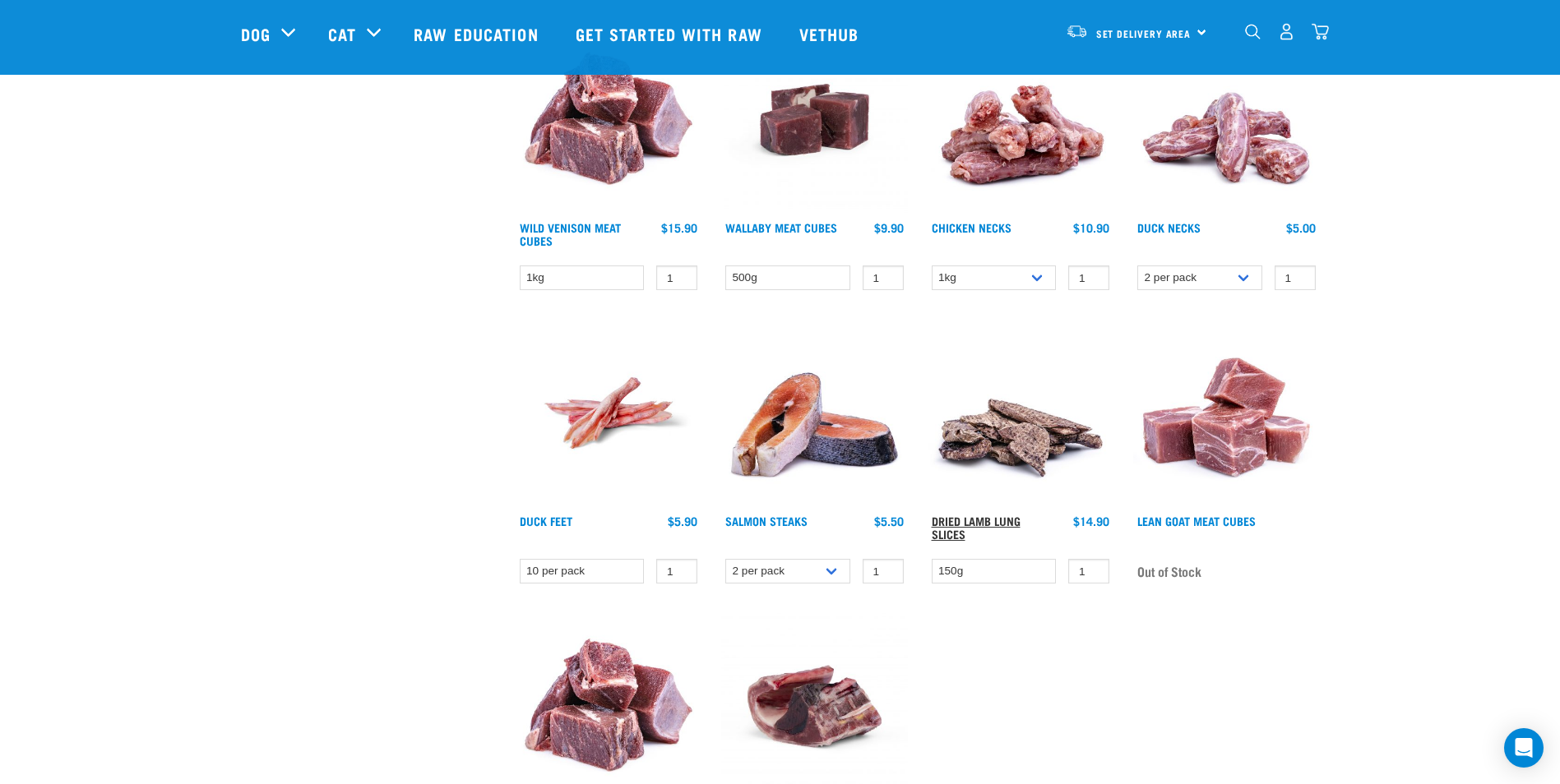
click at [983, 520] on link "Dried Lamb Lung Slices" at bounding box center [976, 528] width 89 height 19
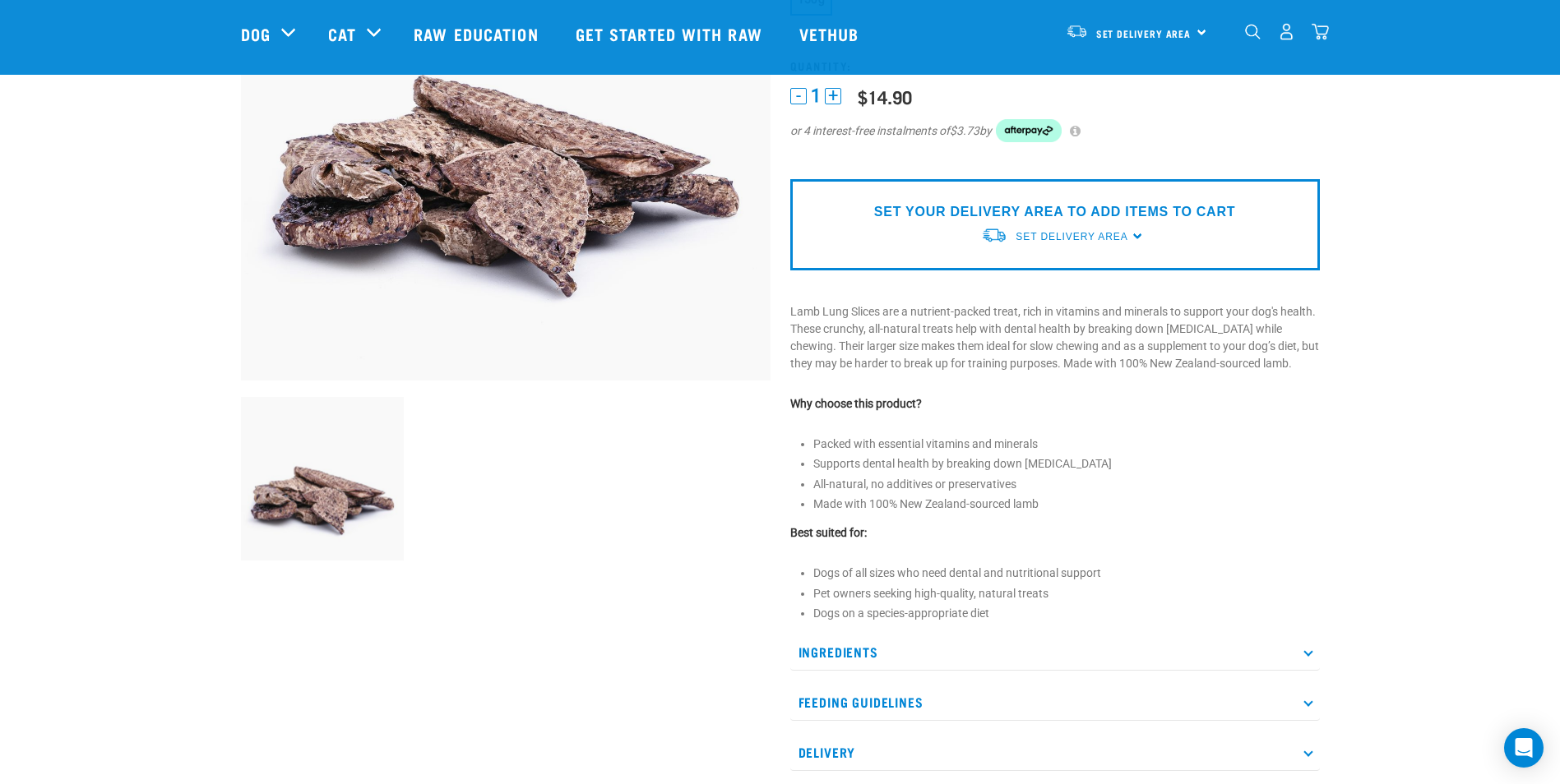
scroll to position [575, 0]
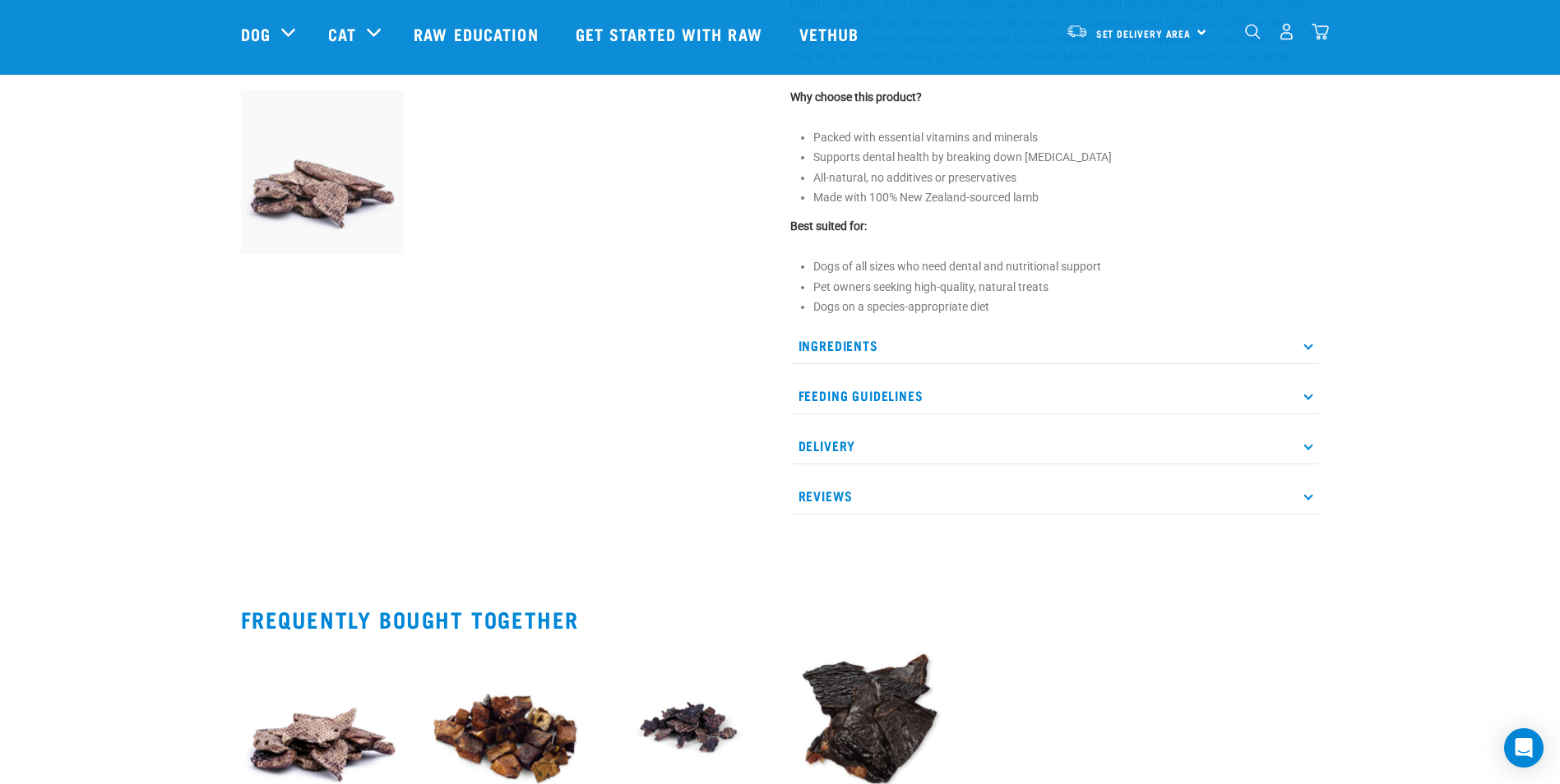
click at [880, 346] on p "Ingredients" at bounding box center [1055, 345] width 530 height 37
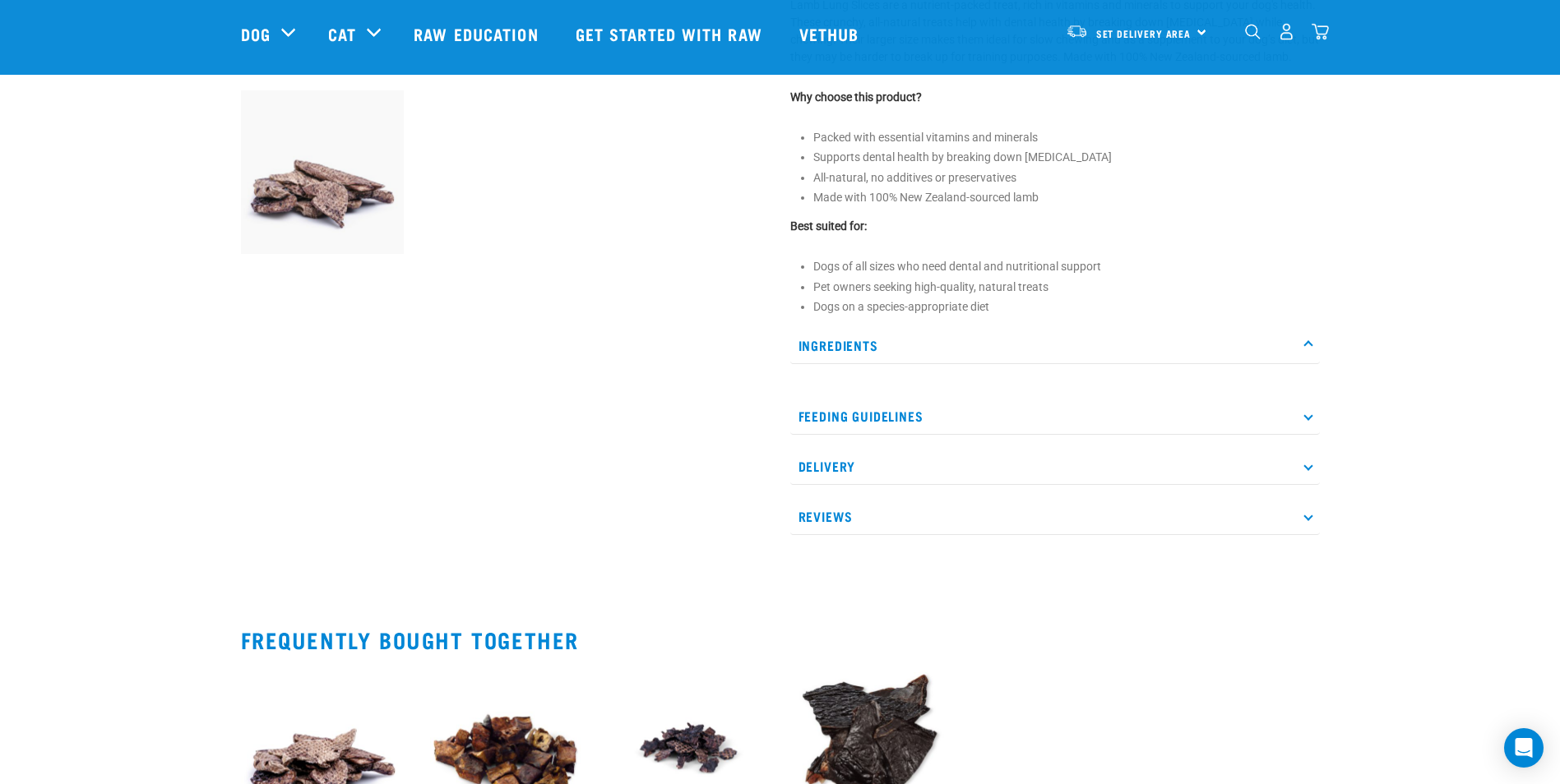
click at [880, 346] on p "Ingredients" at bounding box center [1055, 345] width 530 height 37
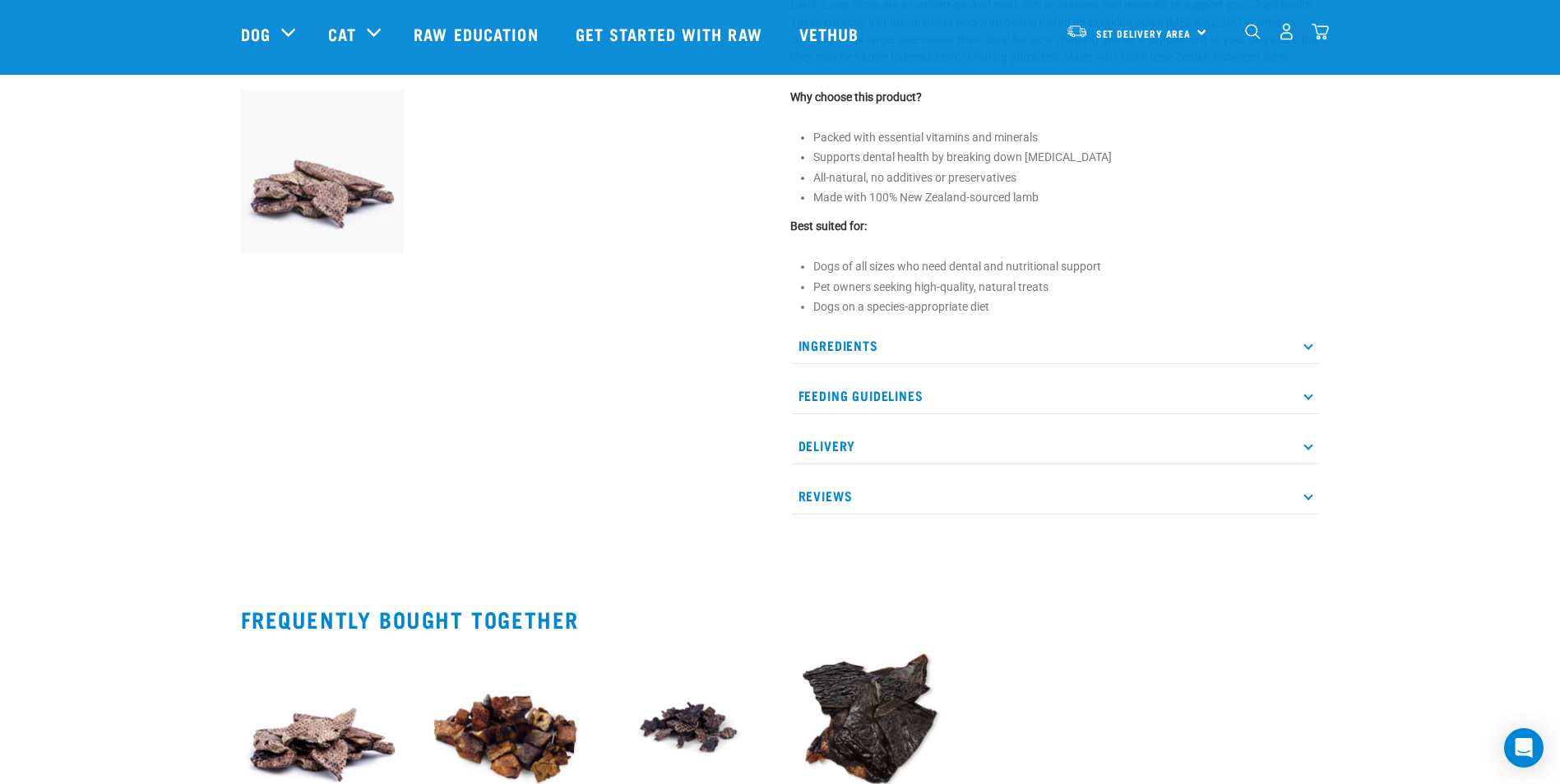
click at [878, 389] on p "Feeding Guidelines" at bounding box center [1055, 395] width 530 height 37
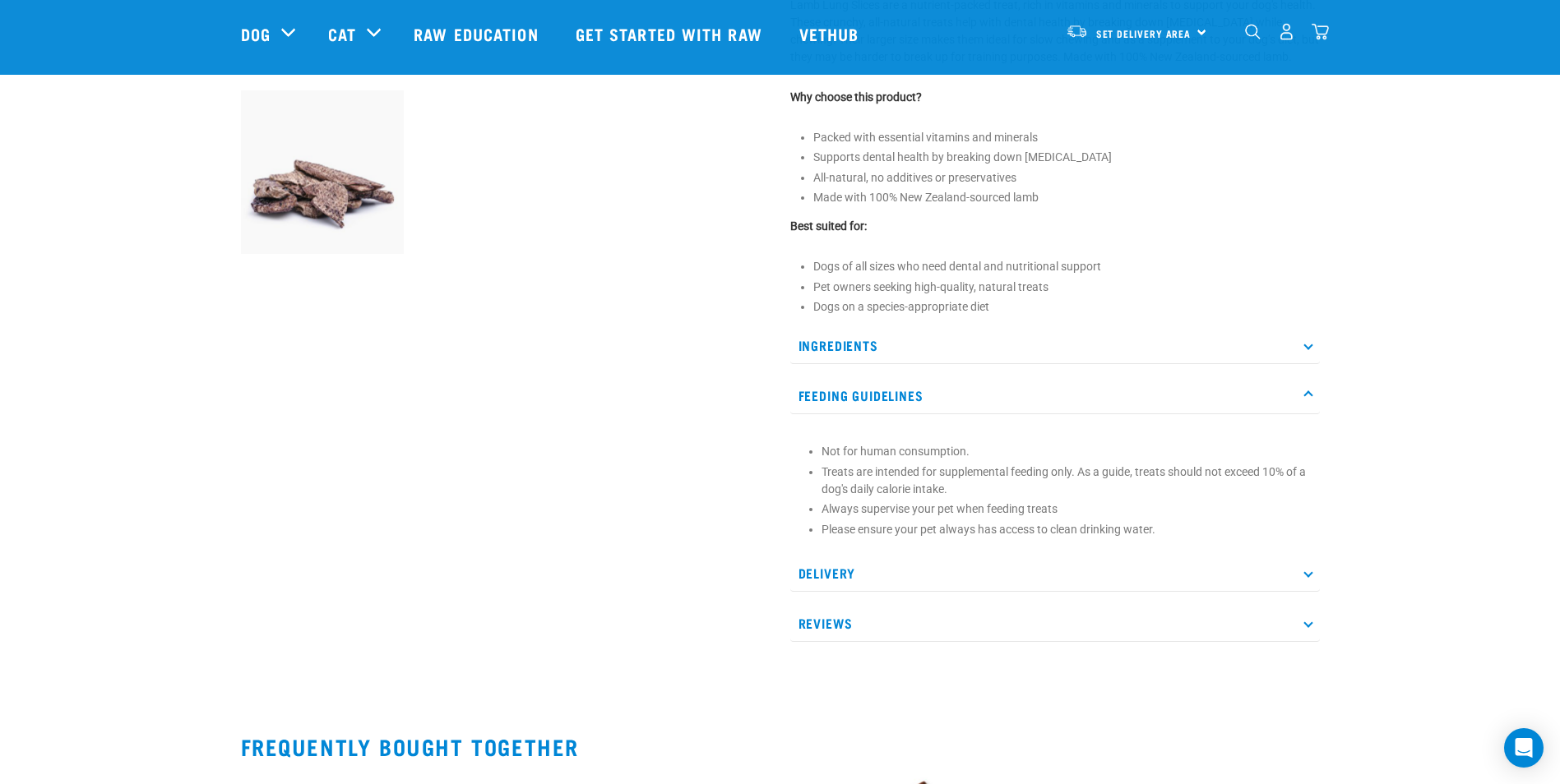
click at [878, 389] on p "Feeding Guidelines" at bounding box center [1055, 395] width 530 height 37
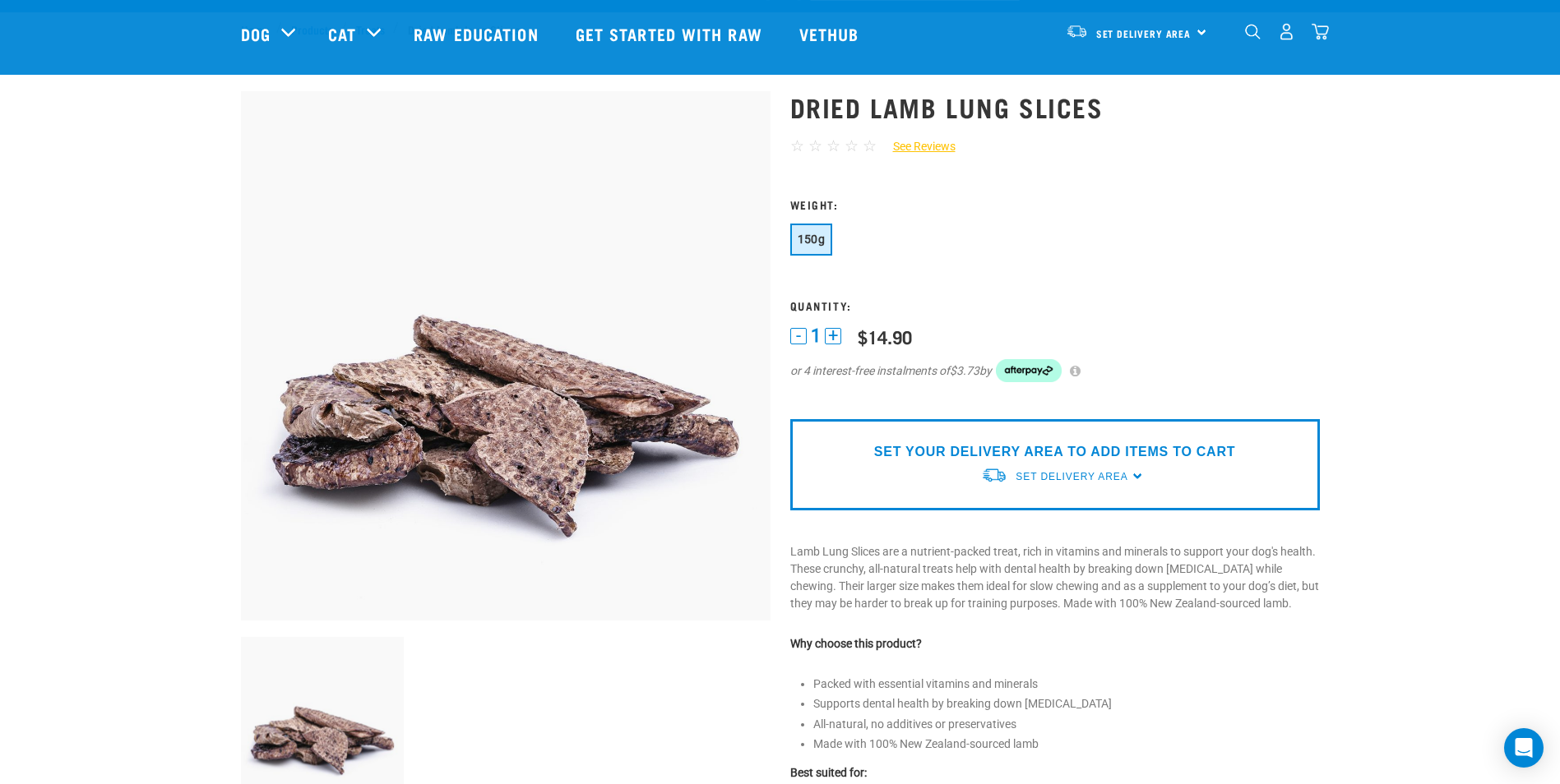
scroll to position [0, 0]
